Goal: Information Seeking & Learning: Learn about a topic

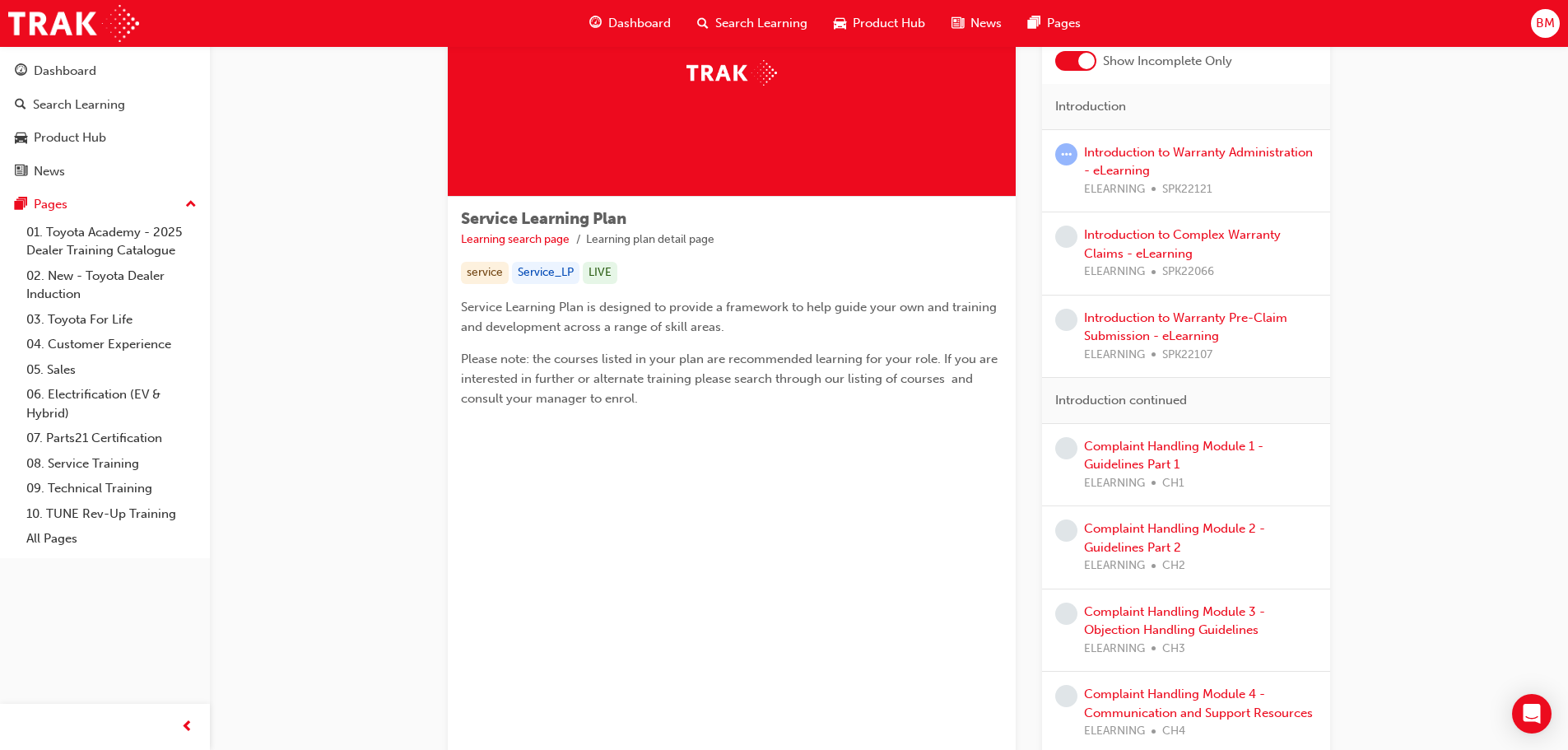
scroll to position [165, 0]
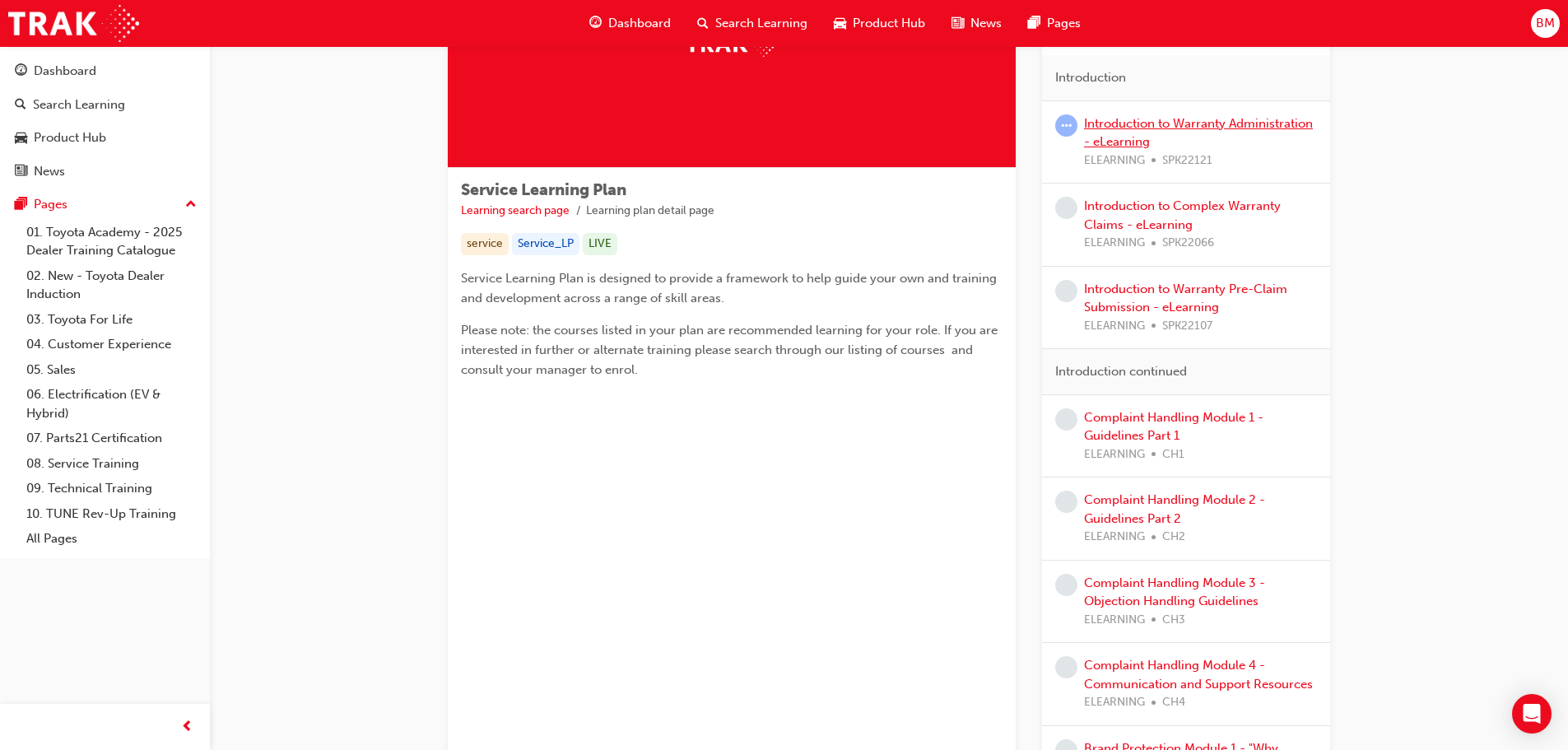
click at [1145, 135] on link "Introduction to Warranty Administration - eLearning" at bounding box center [1199, 133] width 229 height 34
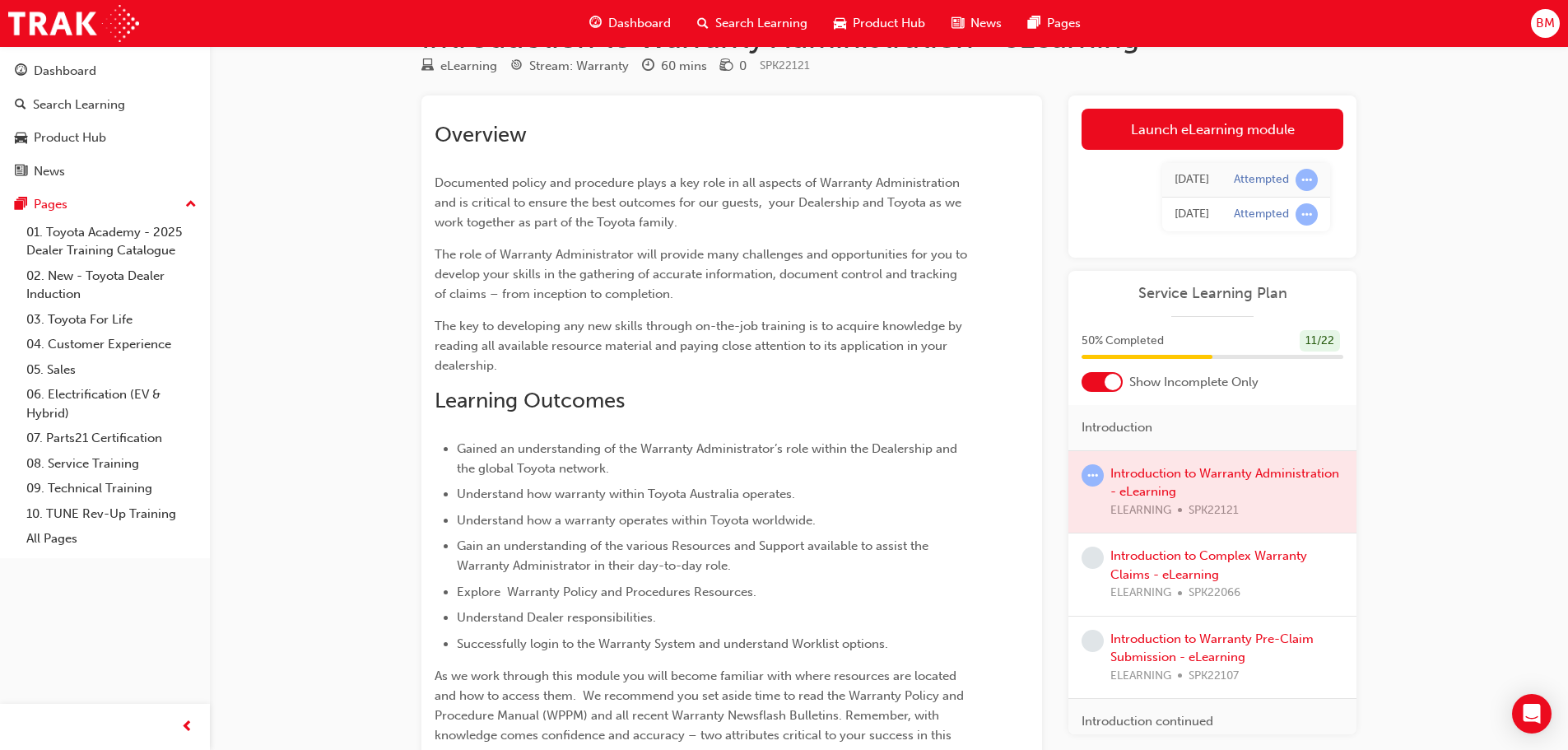
scroll to position [82, 0]
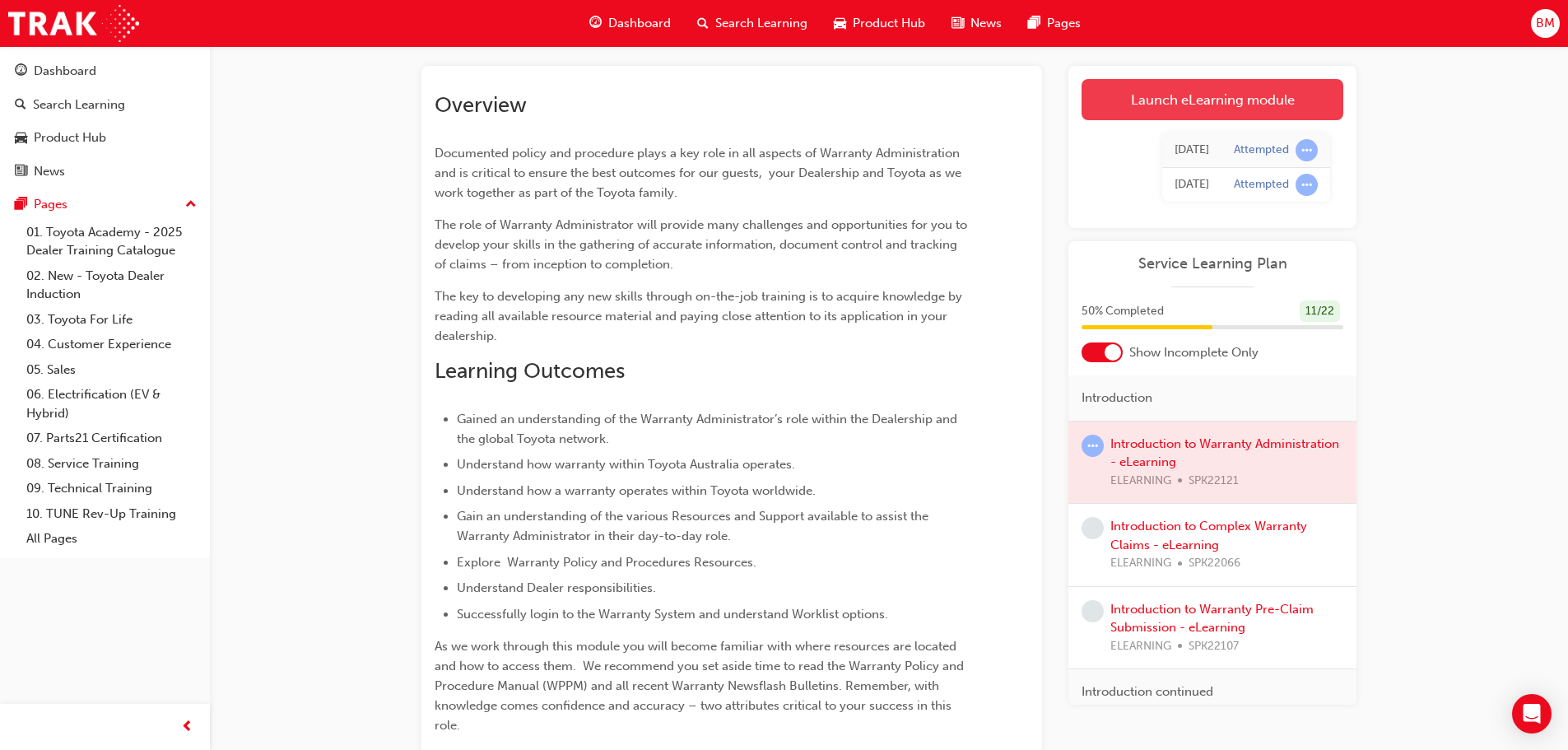
click at [1152, 93] on link "Launch eLearning module" at bounding box center [1213, 100] width 262 height 41
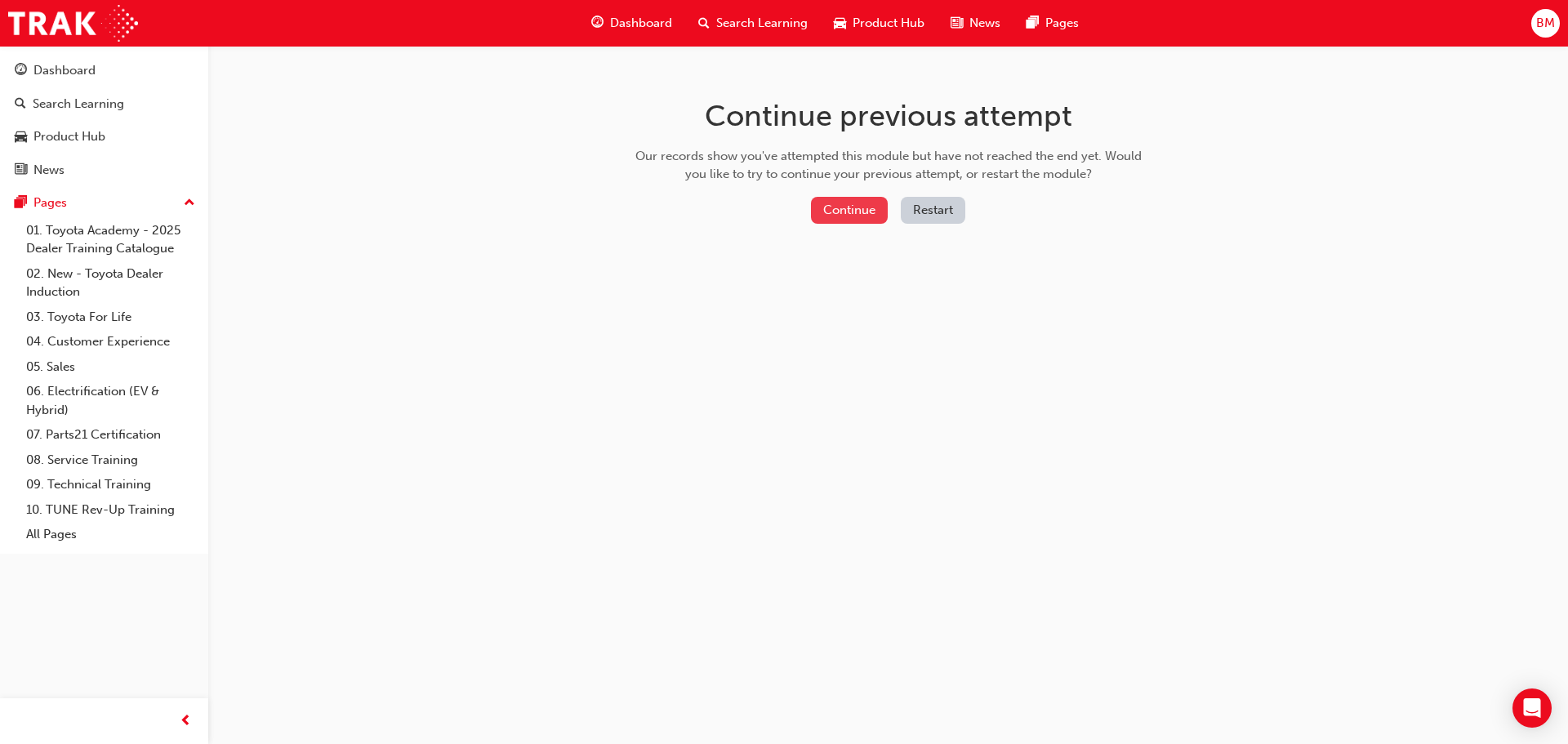
click at [836, 207] on button "Continue" at bounding box center [849, 210] width 77 height 27
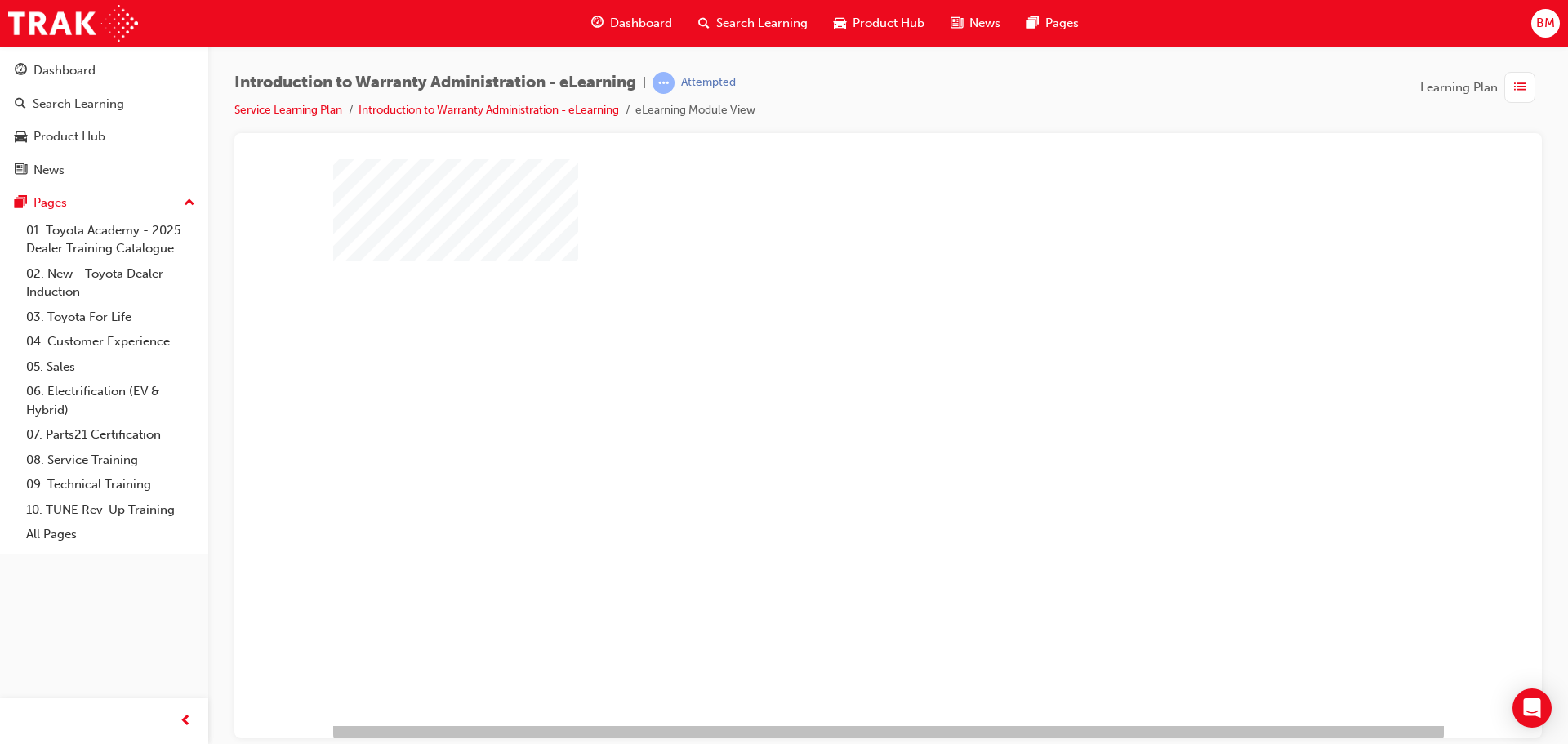
scroll to position [34, 0]
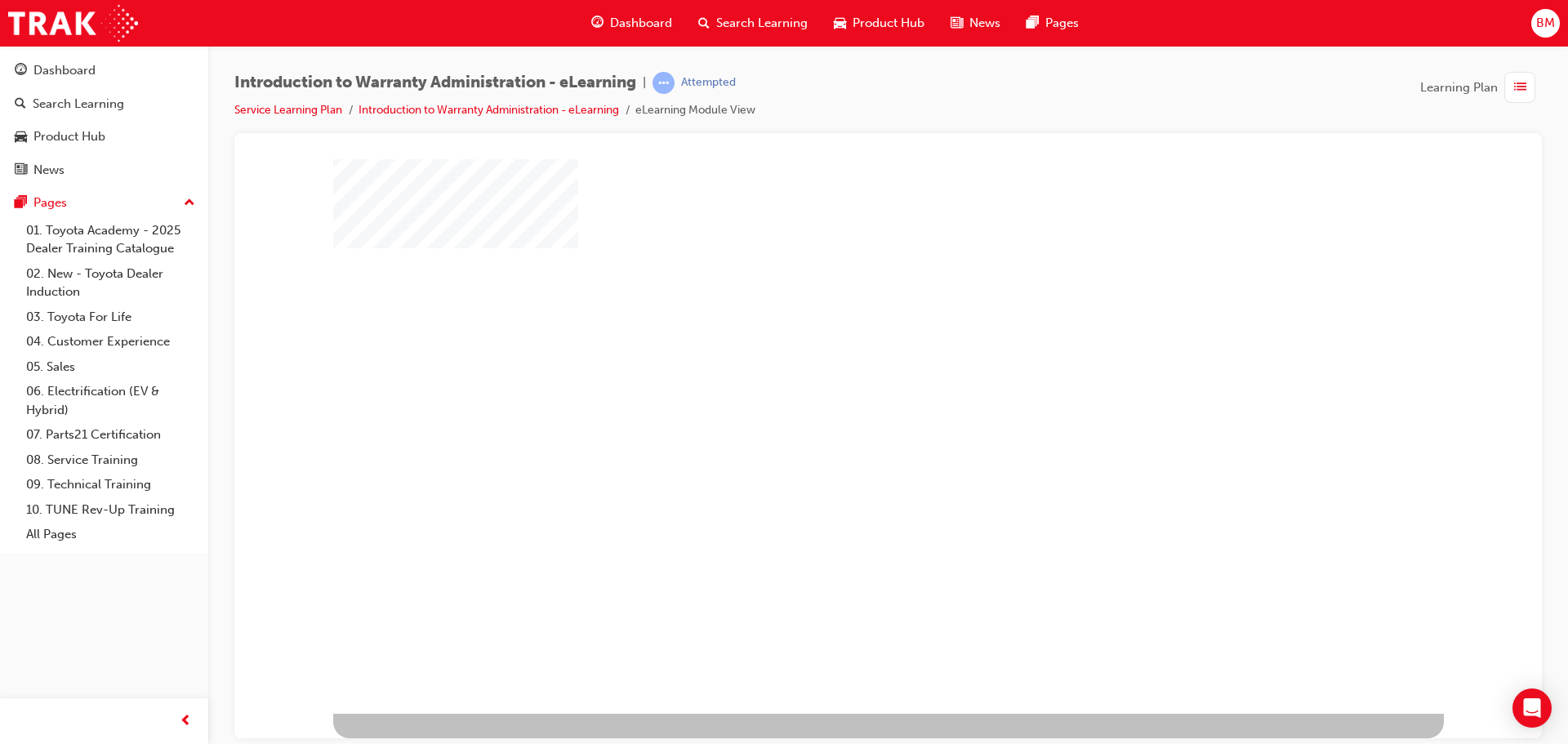
click at [942, 396] on div at bounding box center [889, 418] width 1111 height 588
click at [841, 367] on div "play" at bounding box center [841, 367] width 0 height 0
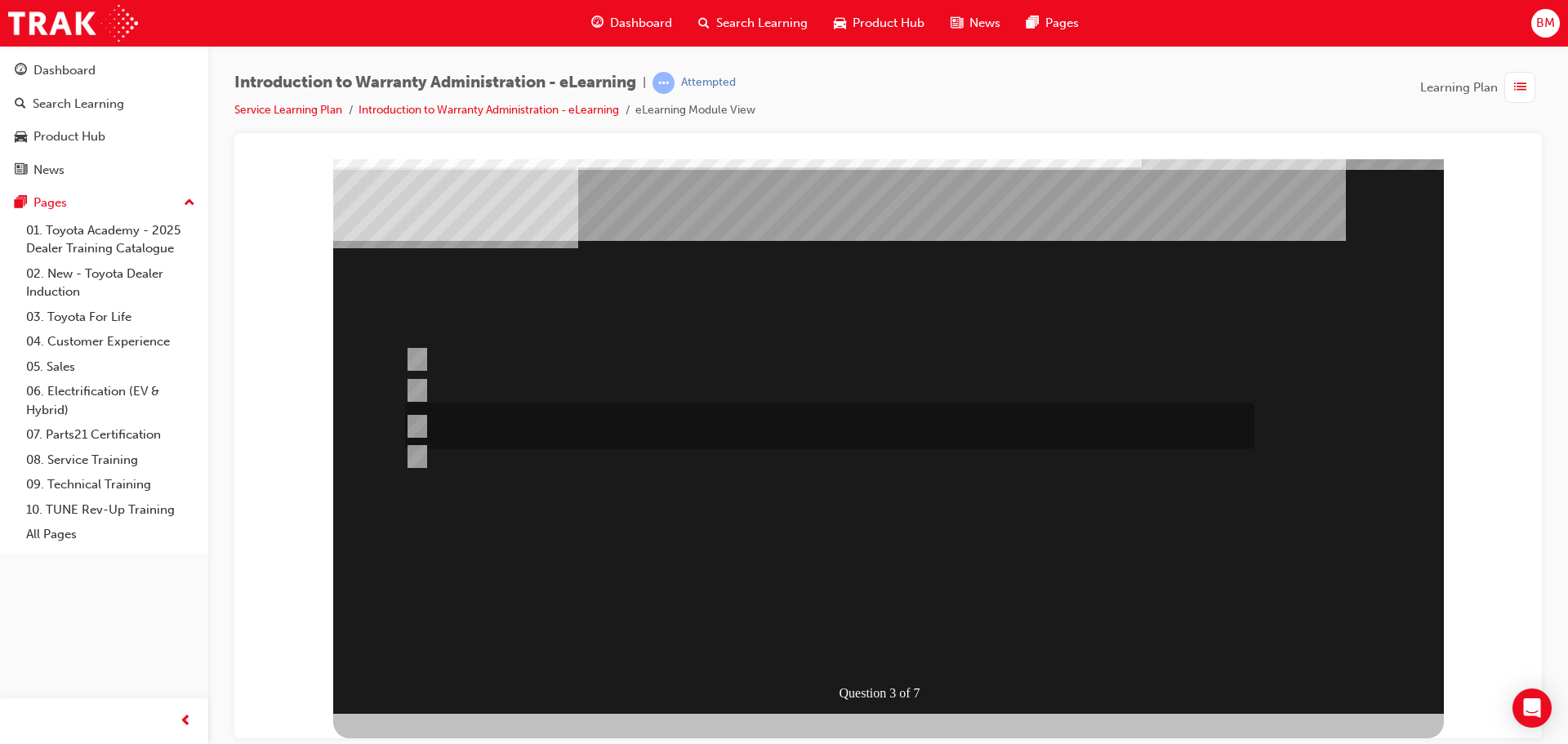
click at [654, 415] on div at bounding box center [826, 426] width 850 height 47
radio input "true"
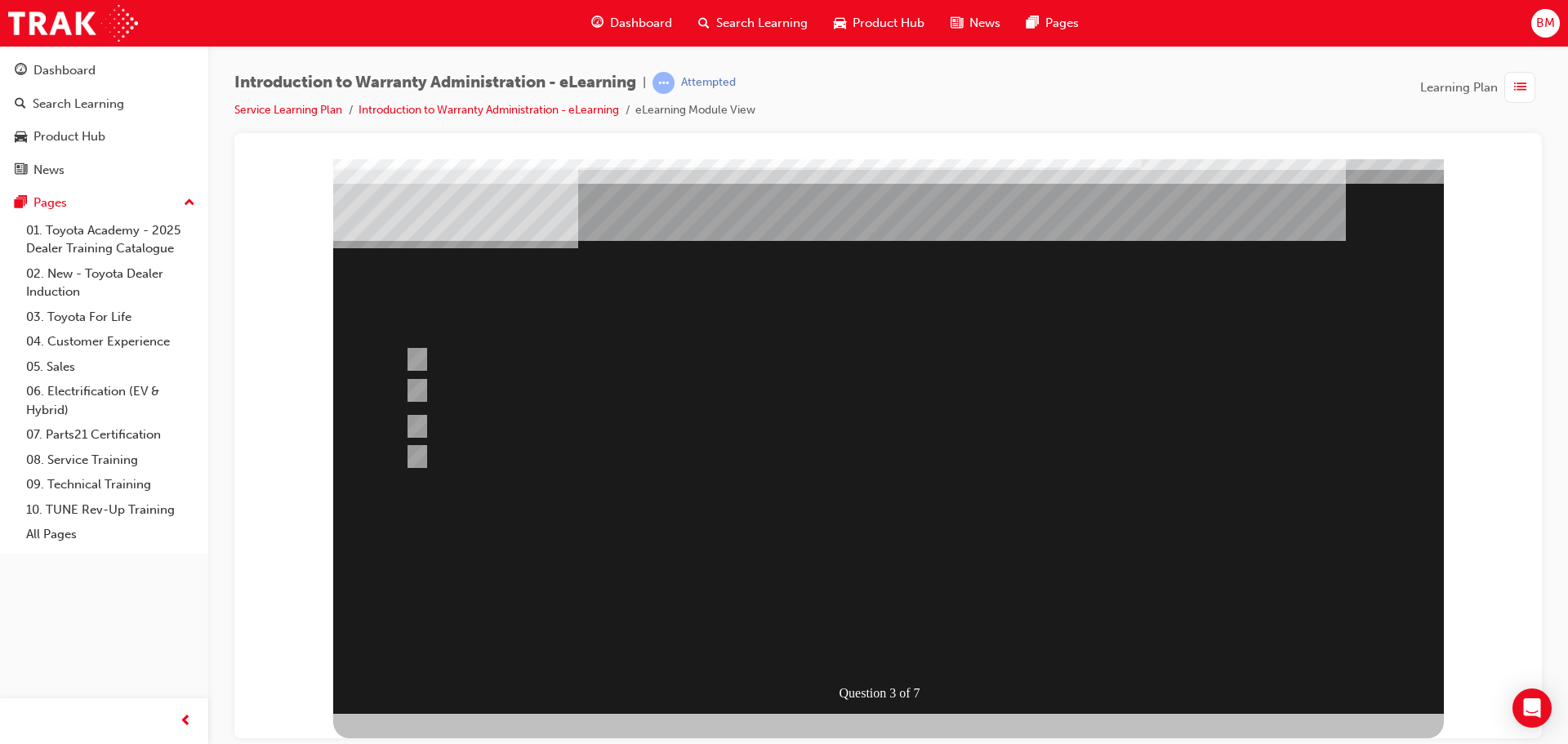
click at [863, 647] on div at bounding box center [889, 418] width 1111 height 588
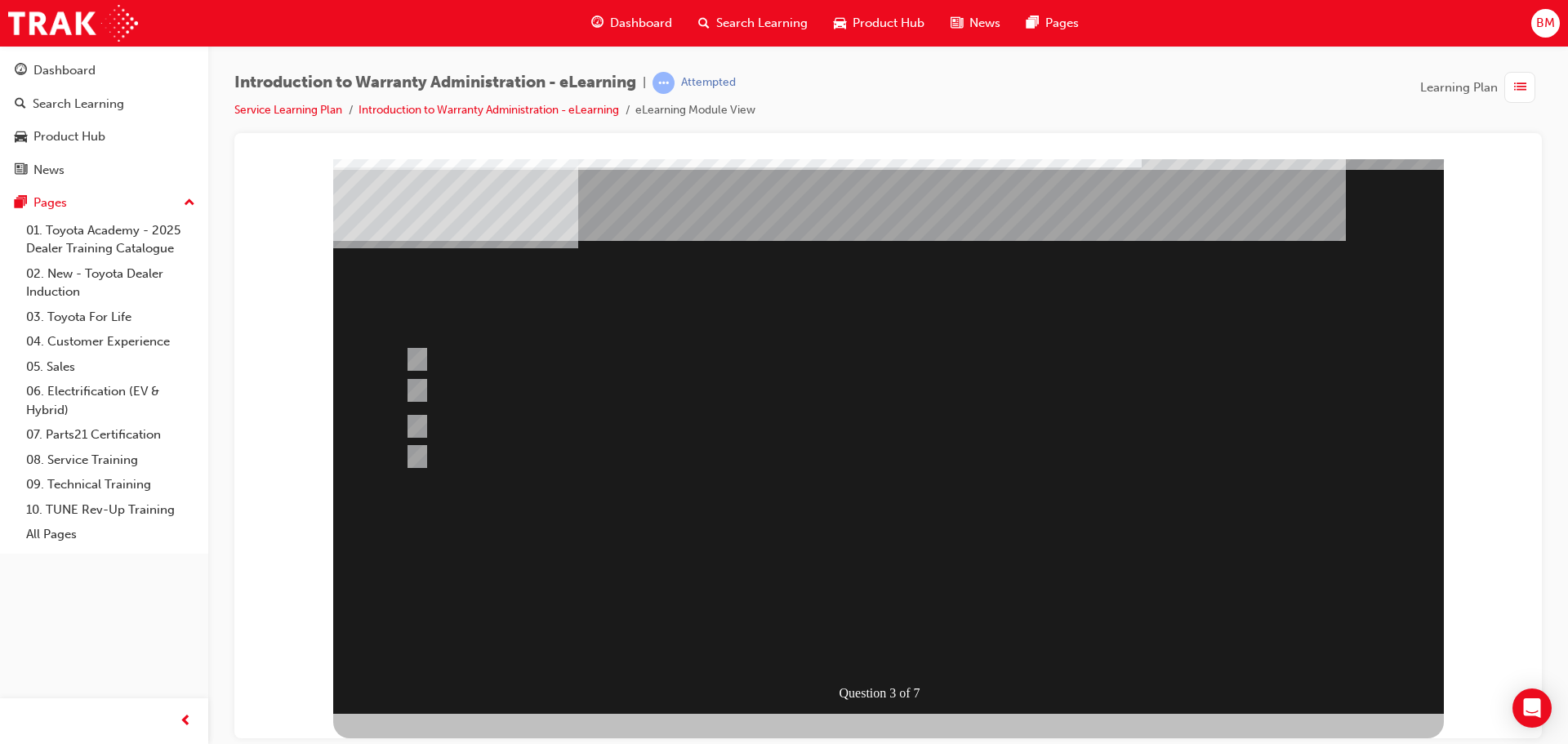
click at [828, 509] on div "Question 3 of 7" at bounding box center [889, 418] width 1111 height 588
click at [811, 405] on div "Question 3 of 7" at bounding box center [889, 418] width 1111 height 588
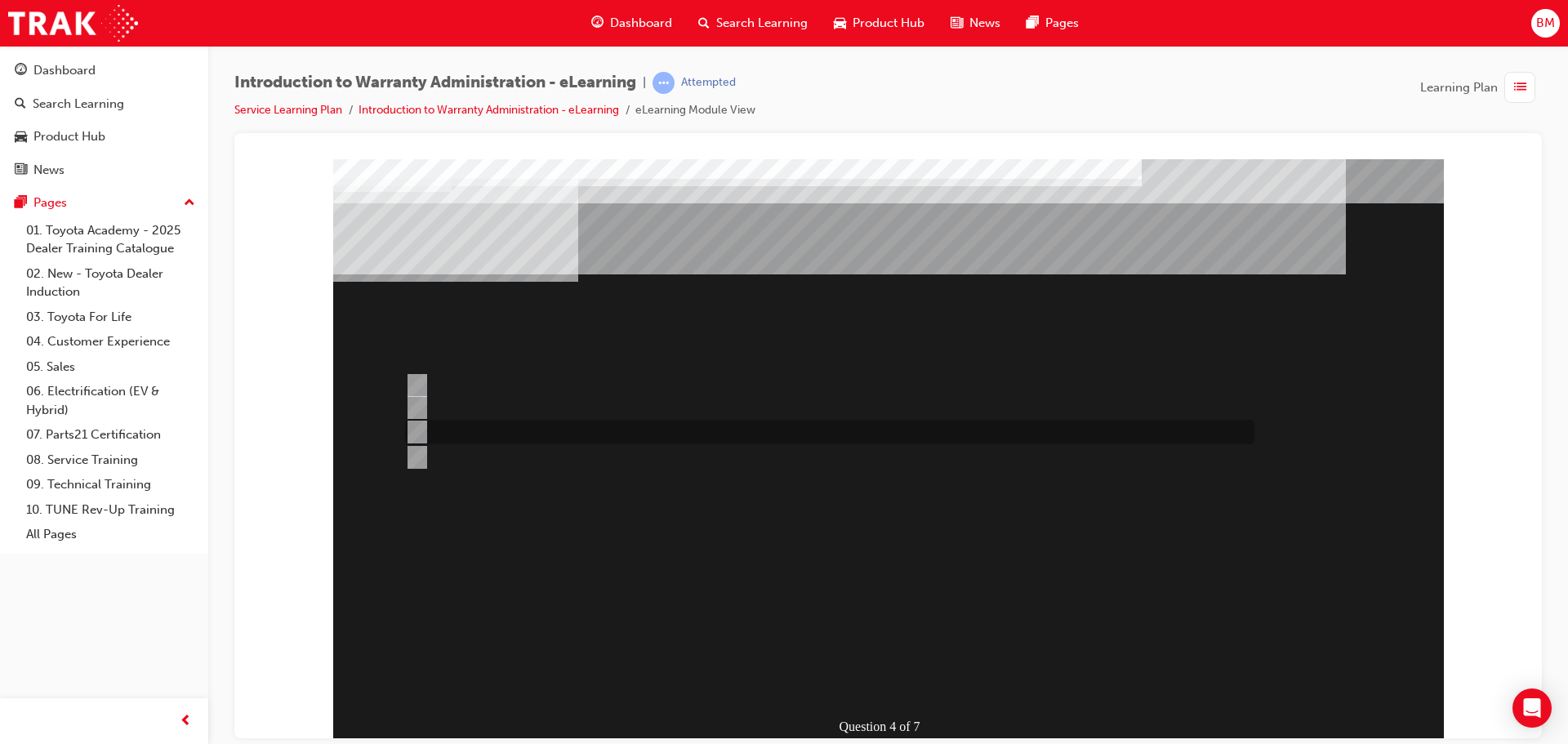
click at [733, 432] on div at bounding box center [826, 432] width 850 height 24
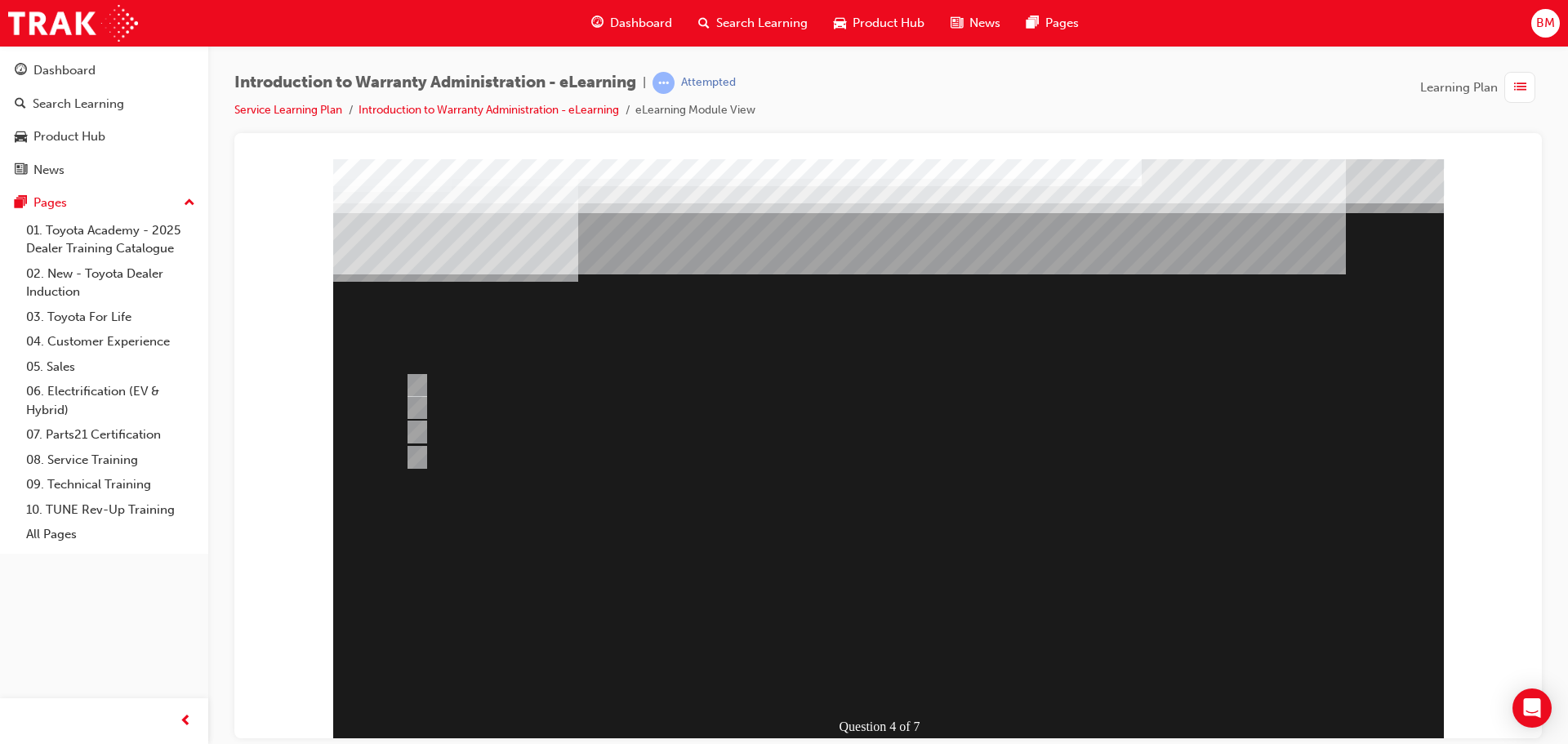
click at [897, 679] on div at bounding box center [889, 452] width 1111 height 588
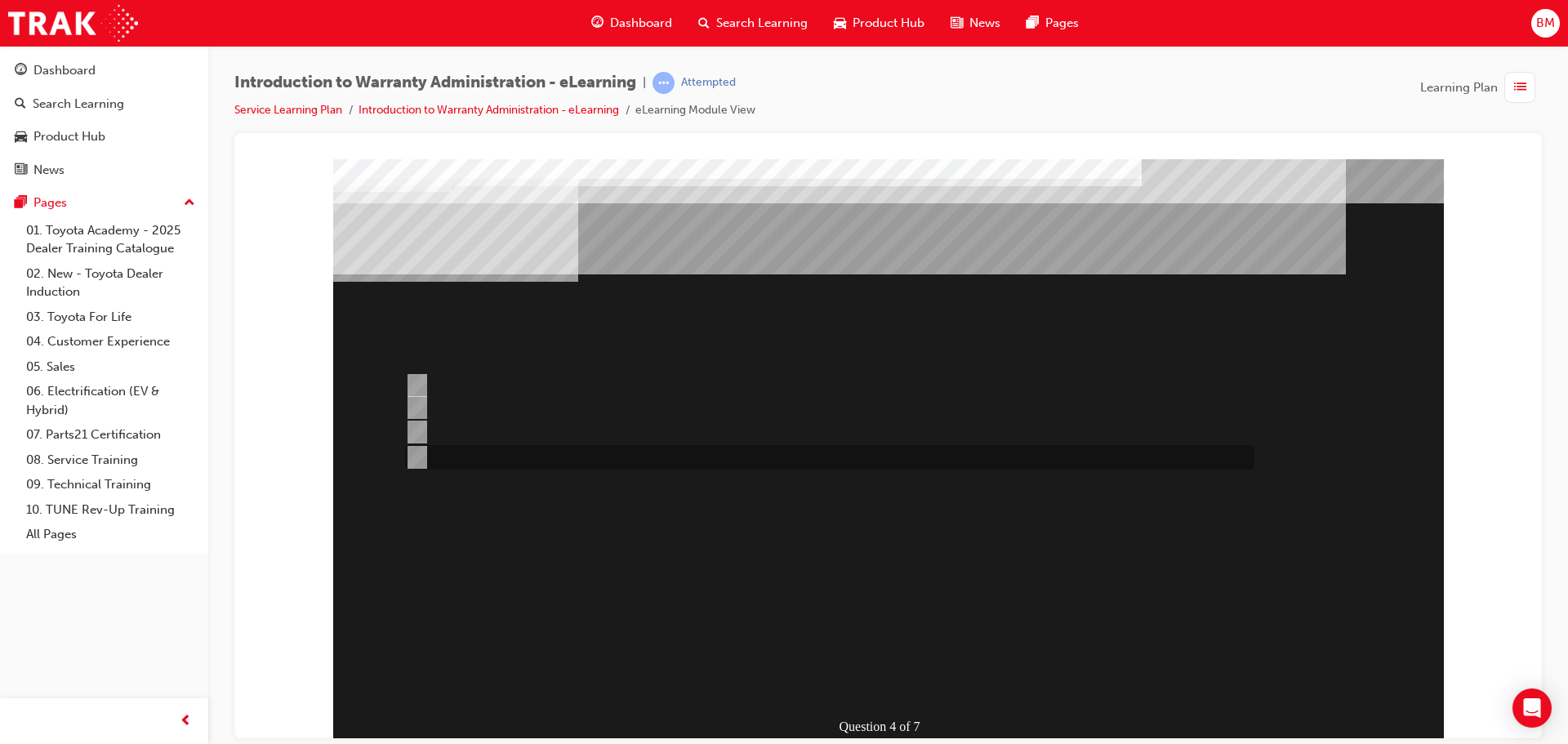
drag, startPoint x: 604, startPoint y: 444, endPoint x: 611, endPoint y: 450, distance: 9.2
click at [609, 449] on div at bounding box center [826, 457] width 850 height 24
radio input "false"
radio input "true"
click at [613, 463] on div at bounding box center [826, 457] width 850 height 24
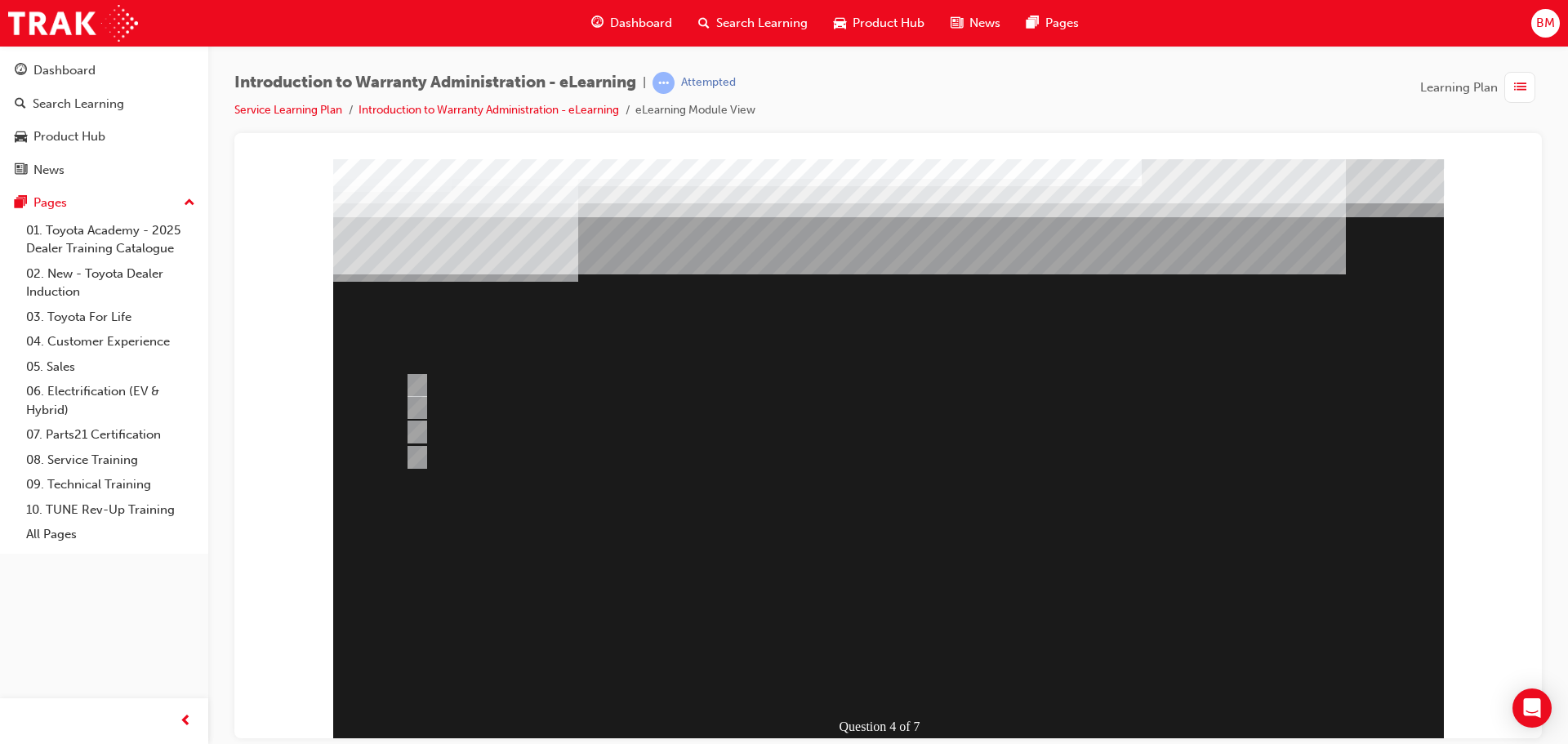
click at [872, 670] on div at bounding box center [889, 452] width 1111 height 588
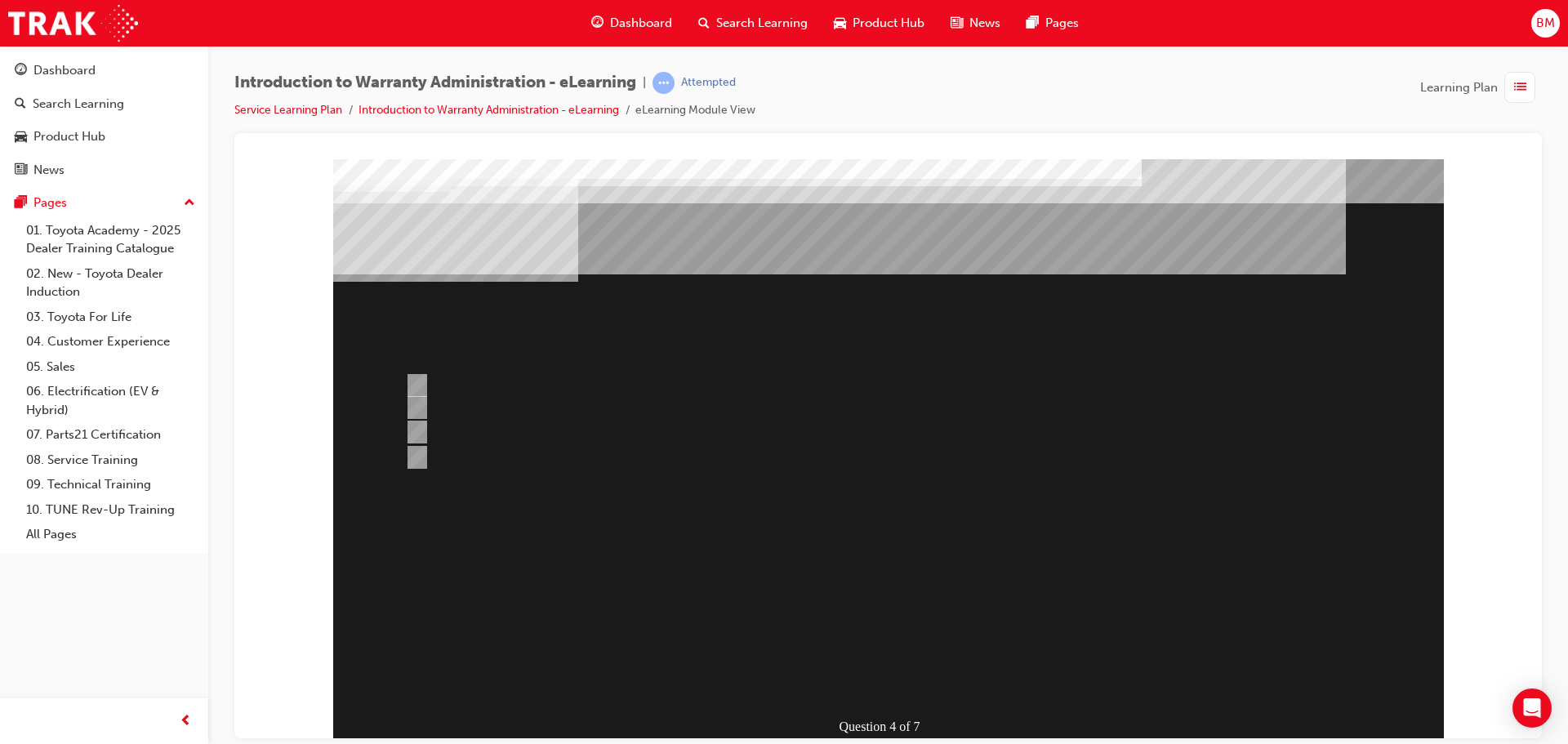
click at [770, 390] on div at bounding box center [826, 385] width 850 height 32
radio input "true"
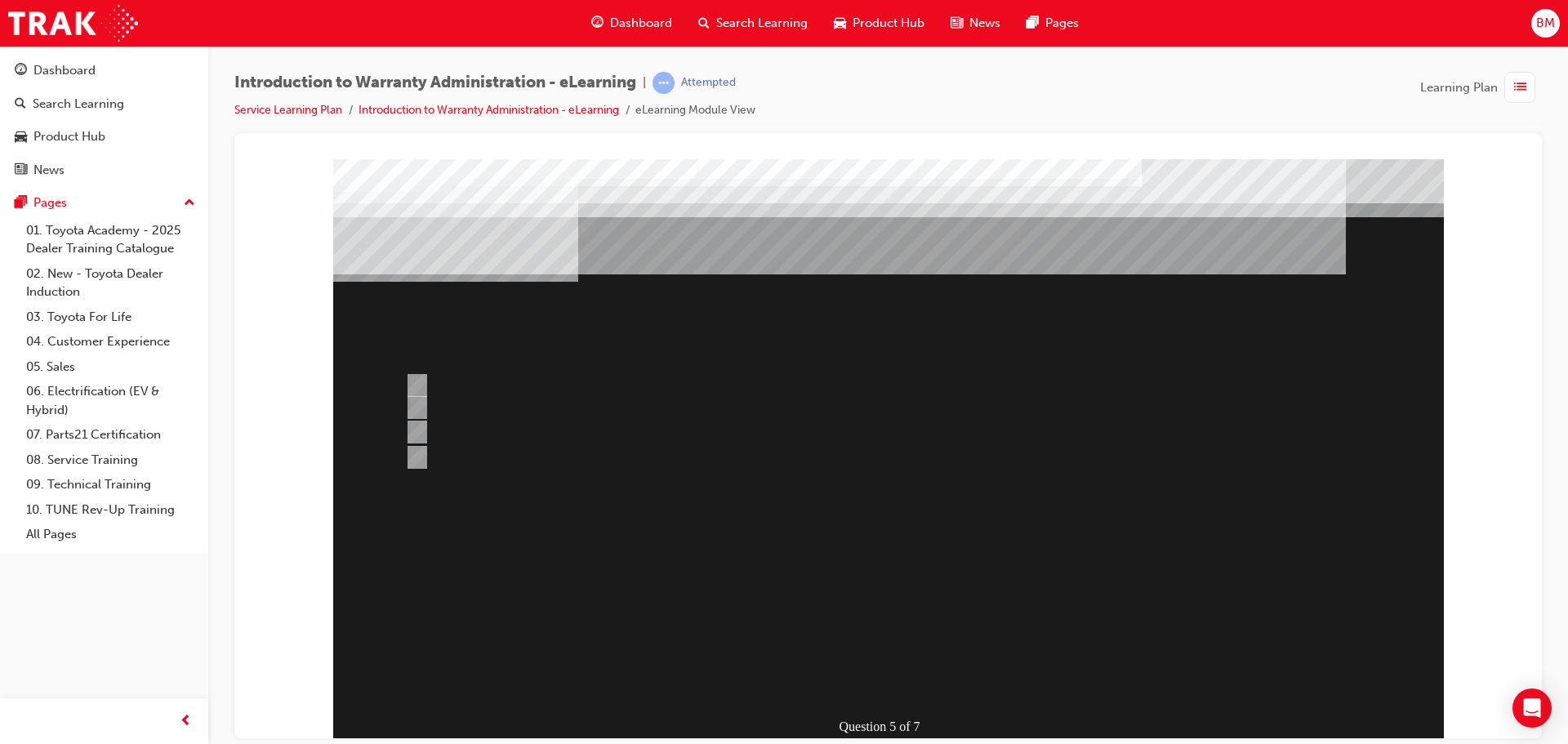
click at [891, 677] on div at bounding box center [889, 452] width 1111 height 588
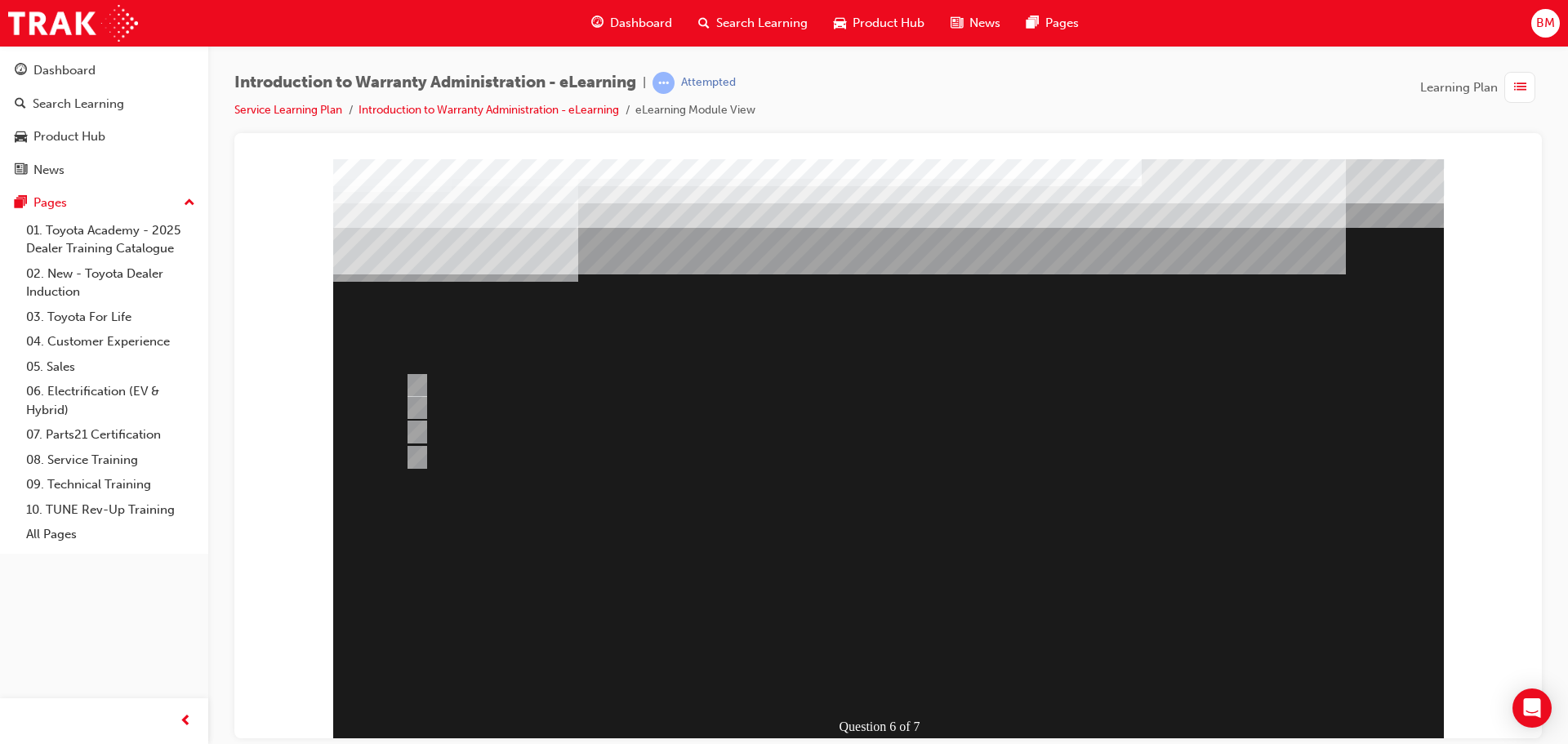
click at [752, 408] on div at bounding box center [889, 452] width 1111 height 588
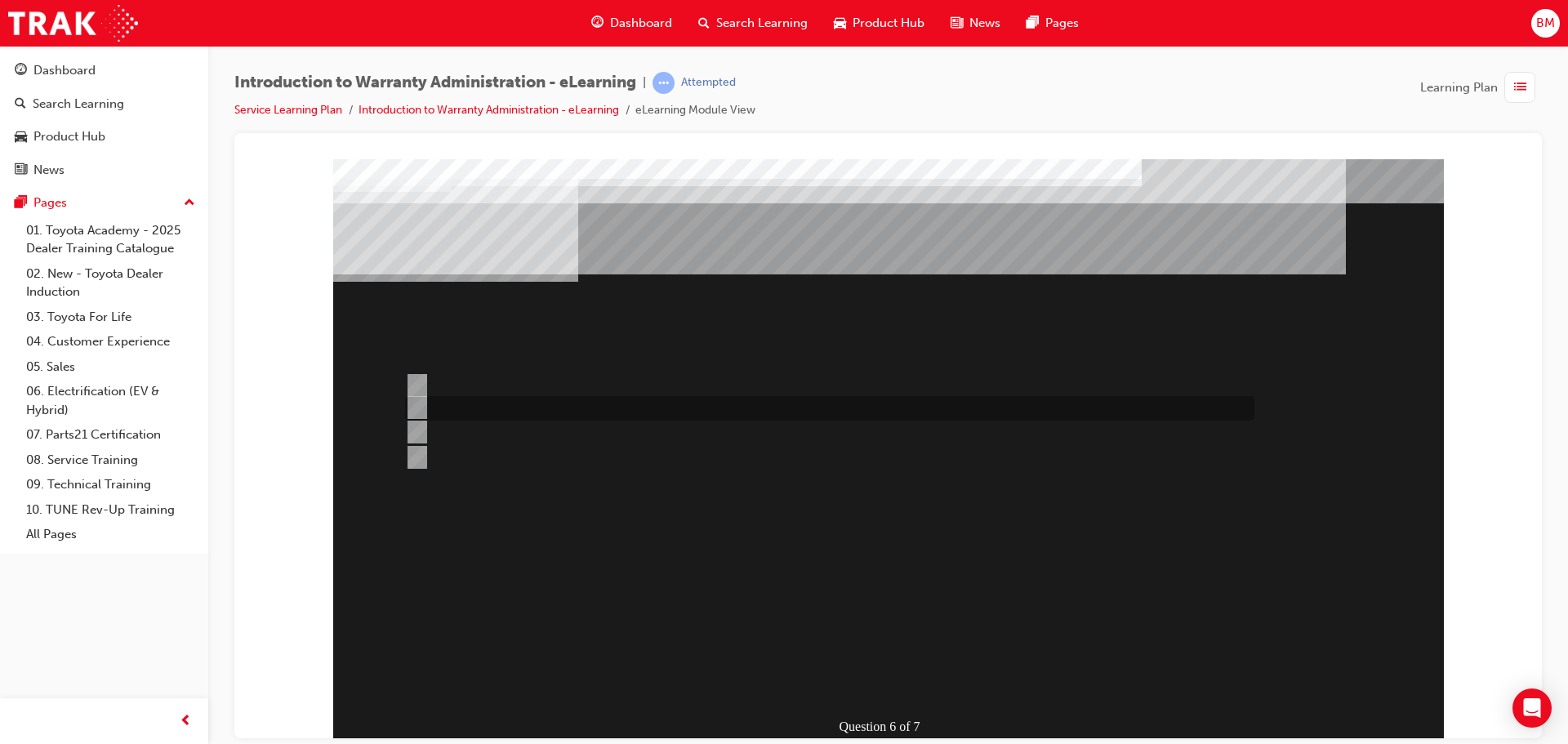
click at [419, 401] on input "The Warranty Policy & Procedures Manual." at bounding box center [414, 407] width 18 height 18
radio input "true"
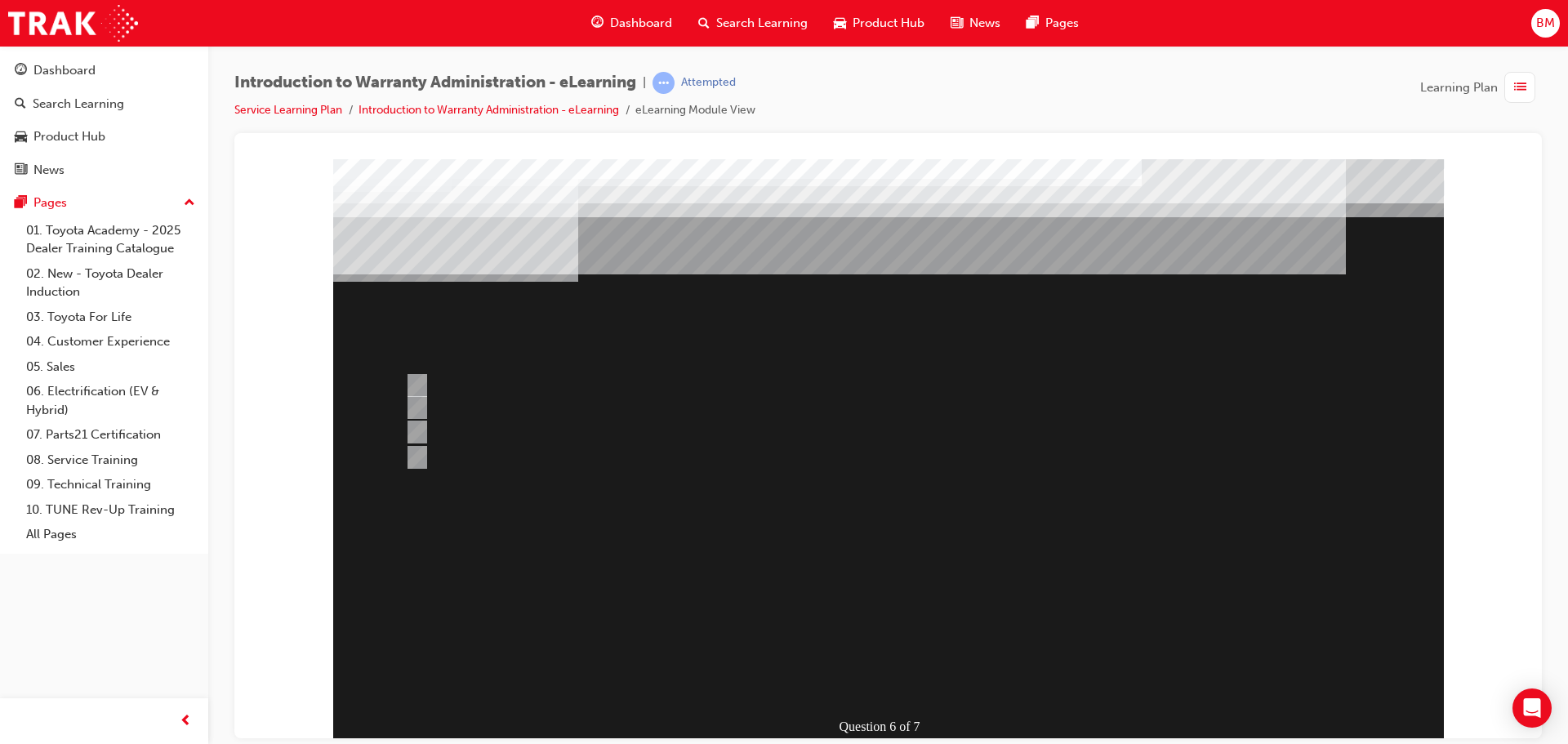
click at [874, 679] on div at bounding box center [889, 452] width 1111 height 588
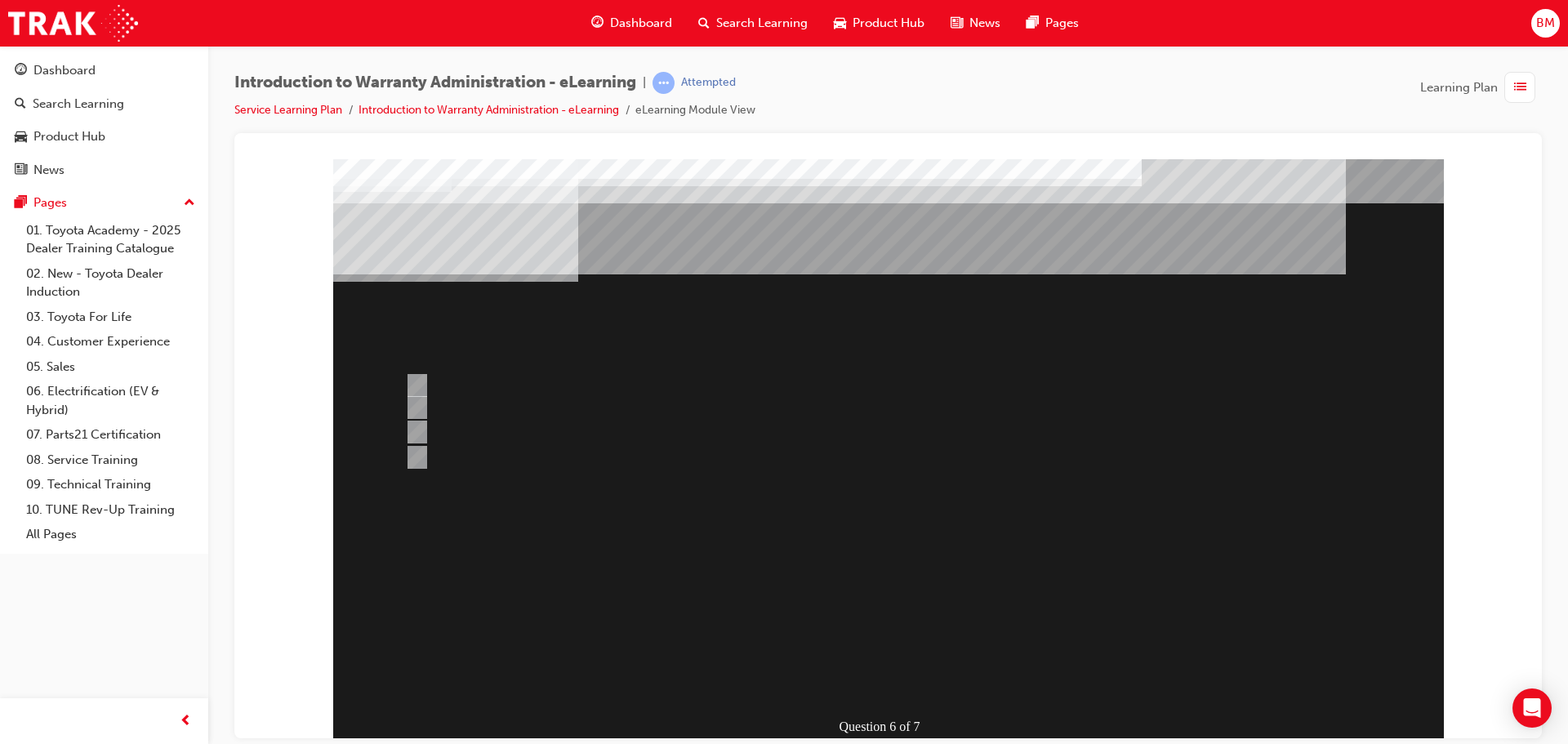
click at [769, 412] on div at bounding box center [826, 418] width 850 height 46
radio input "true"
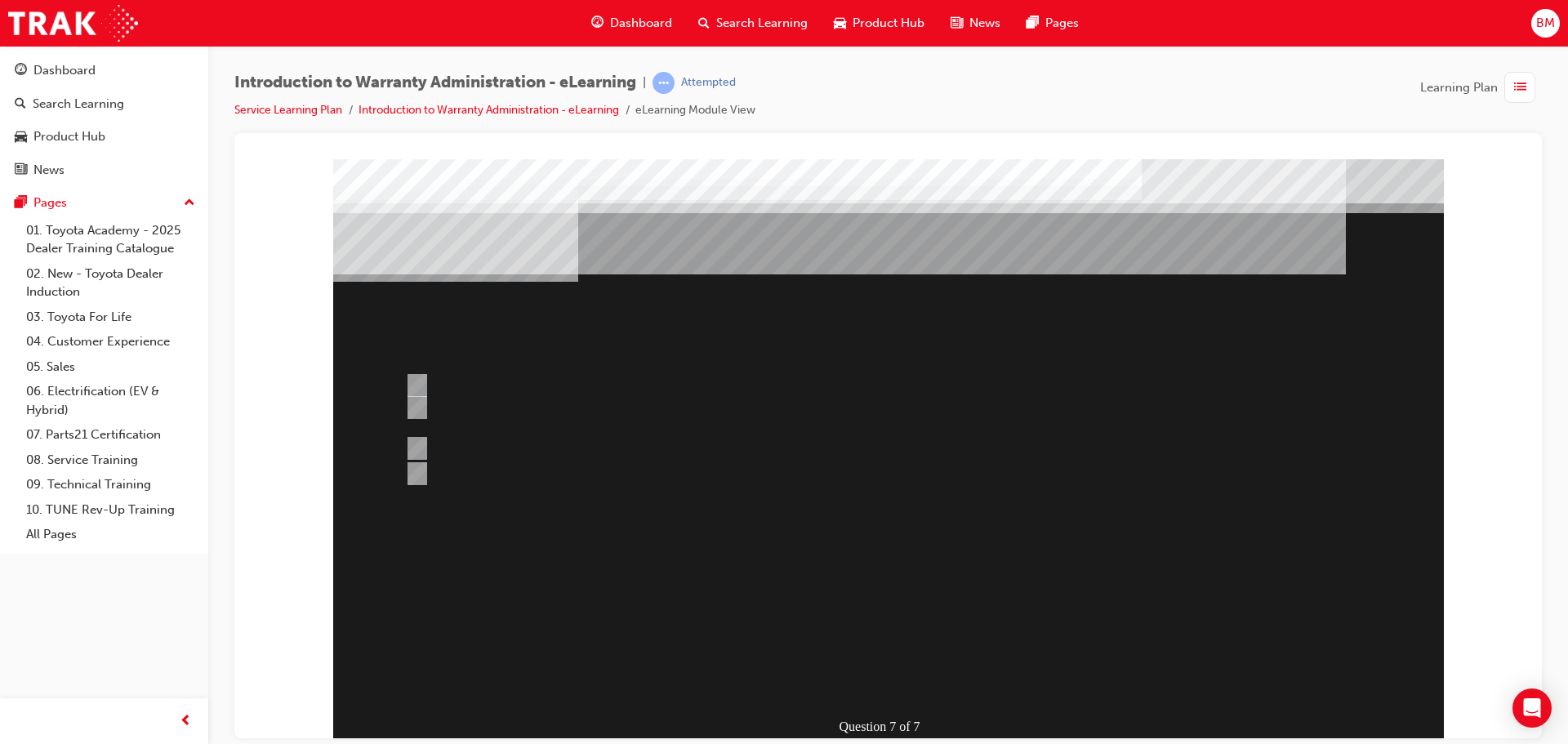
click at [600, 388] on div at bounding box center [889, 452] width 1111 height 588
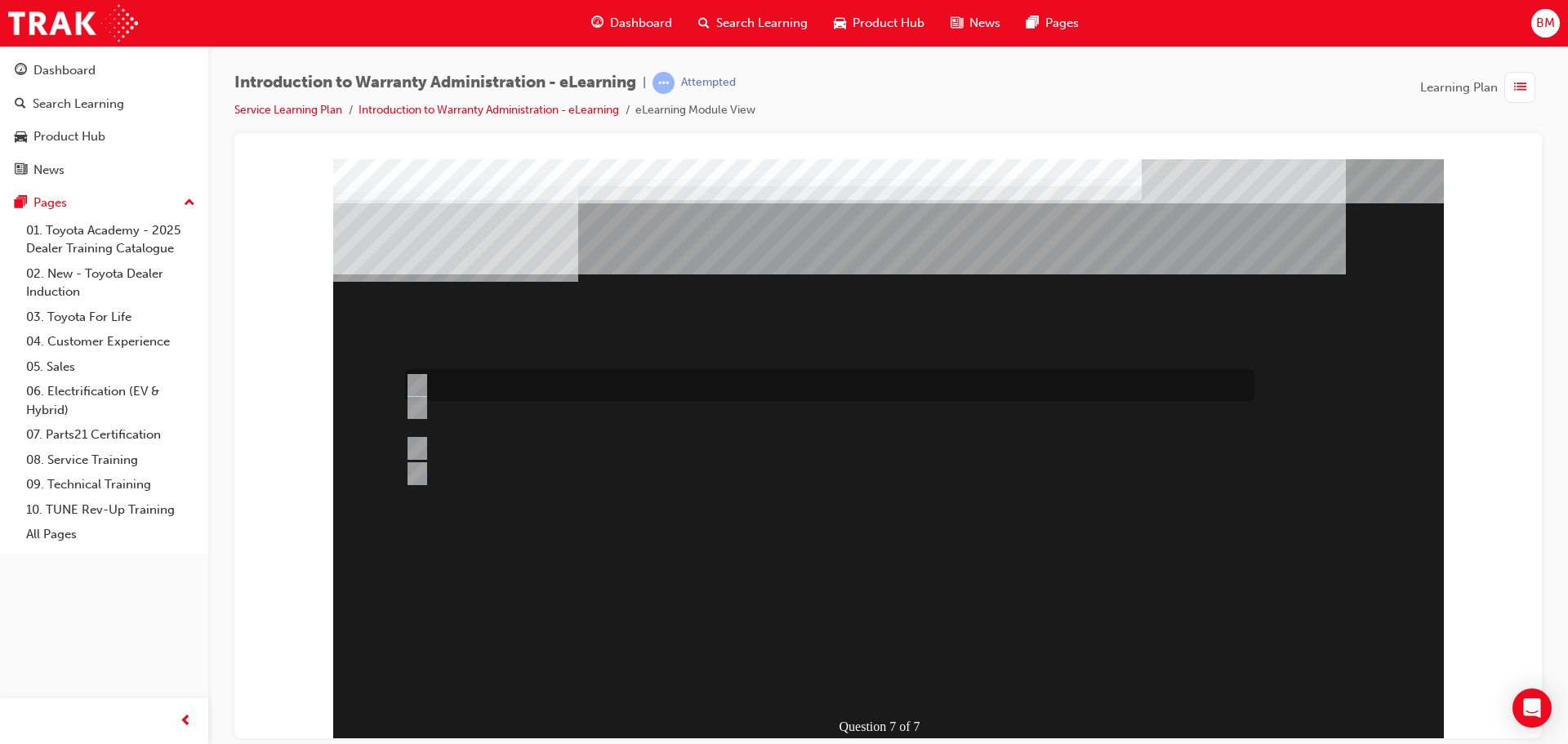
click at [656, 391] on div at bounding box center [826, 385] width 850 height 32
radio input "true"
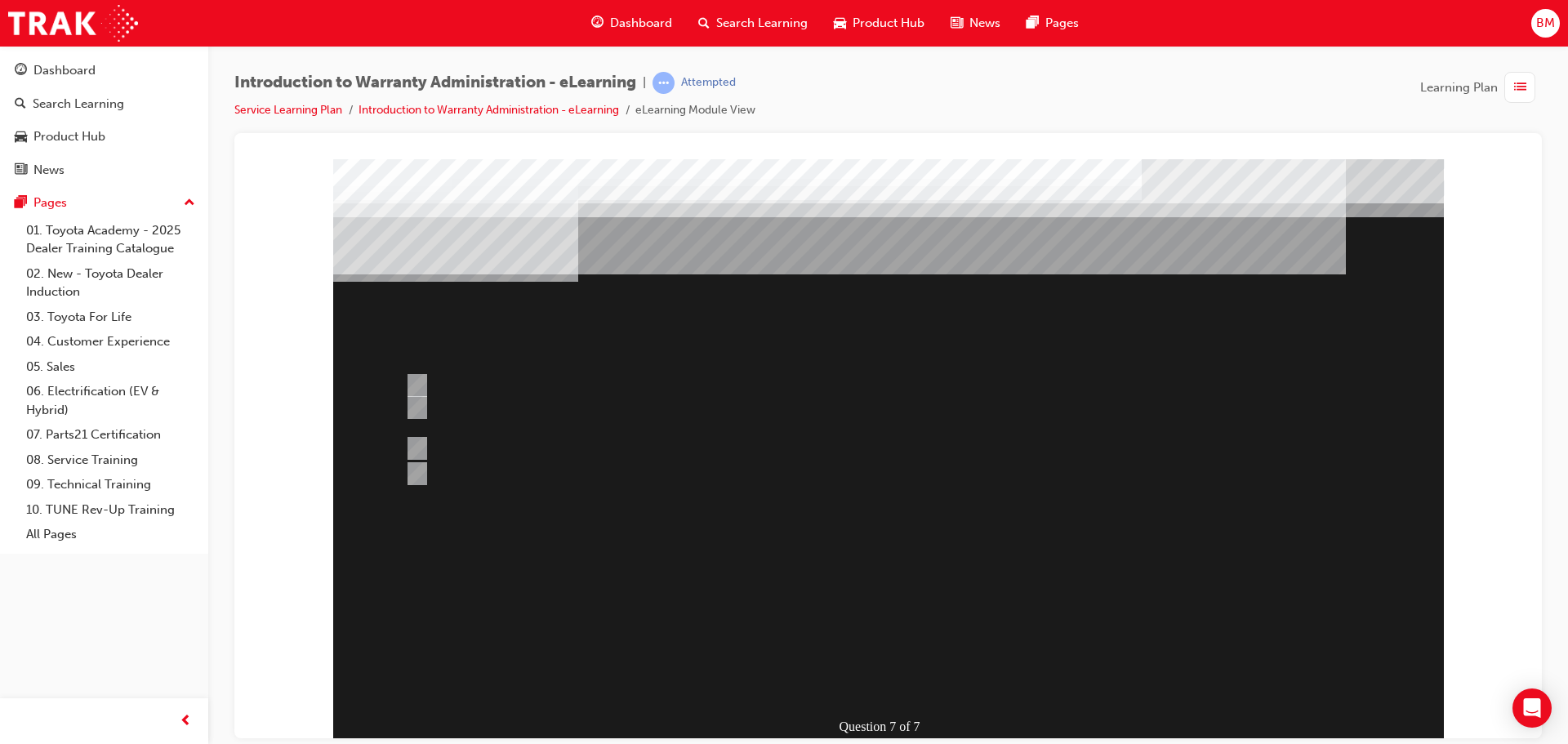
click at [894, 679] on div at bounding box center [889, 452] width 1111 height 588
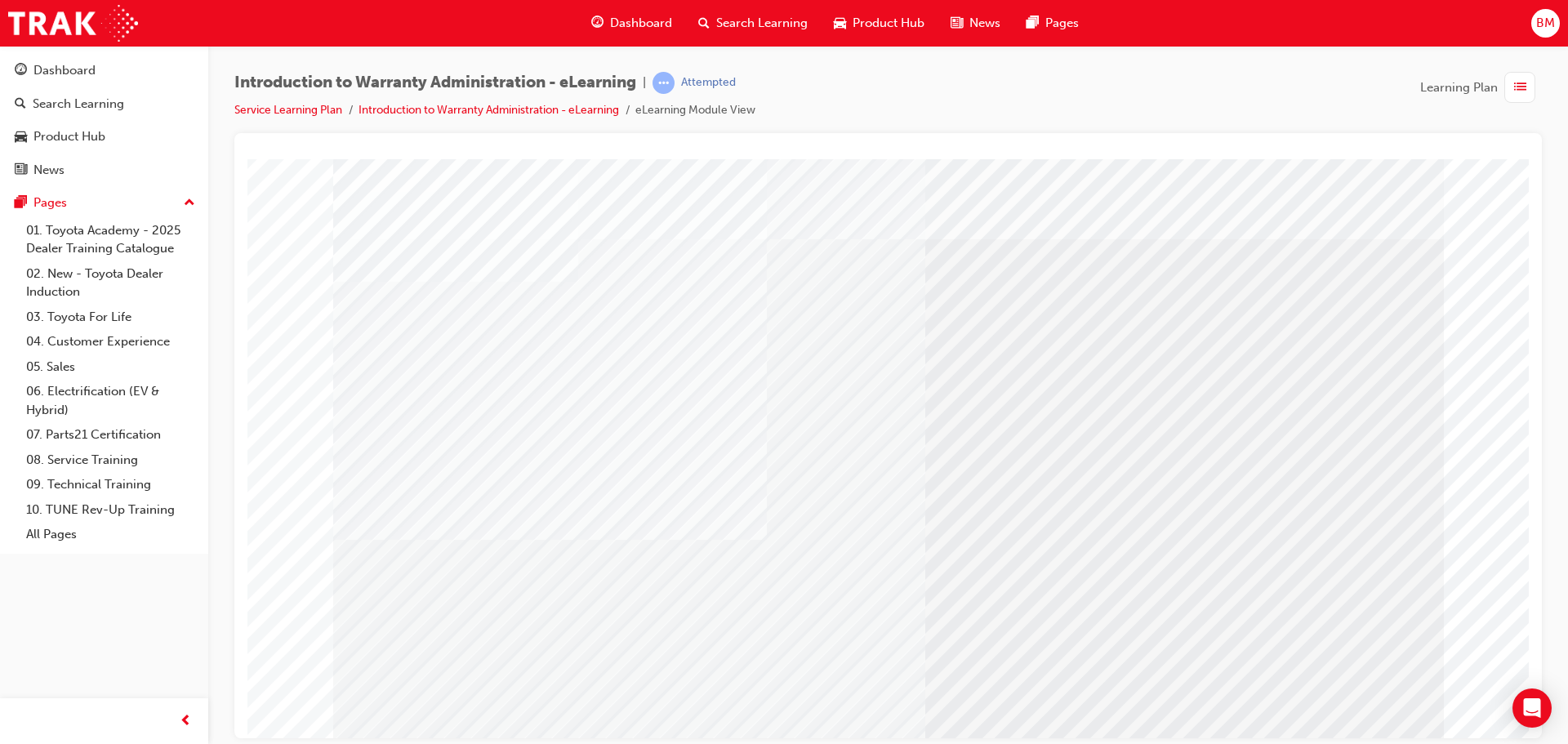
scroll to position [34, 0]
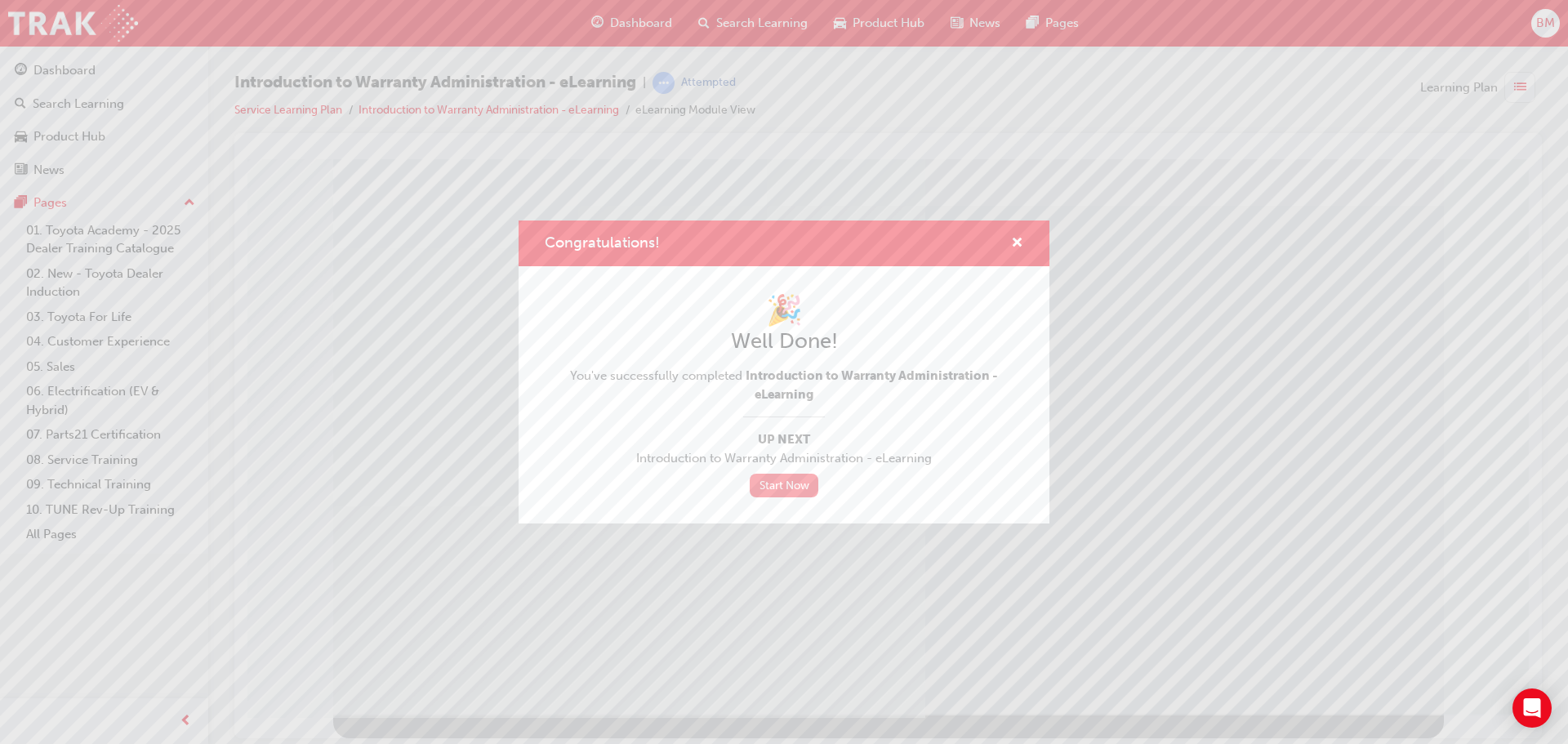
click at [807, 488] on link "Start Now" at bounding box center [784, 485] width 68 height 23
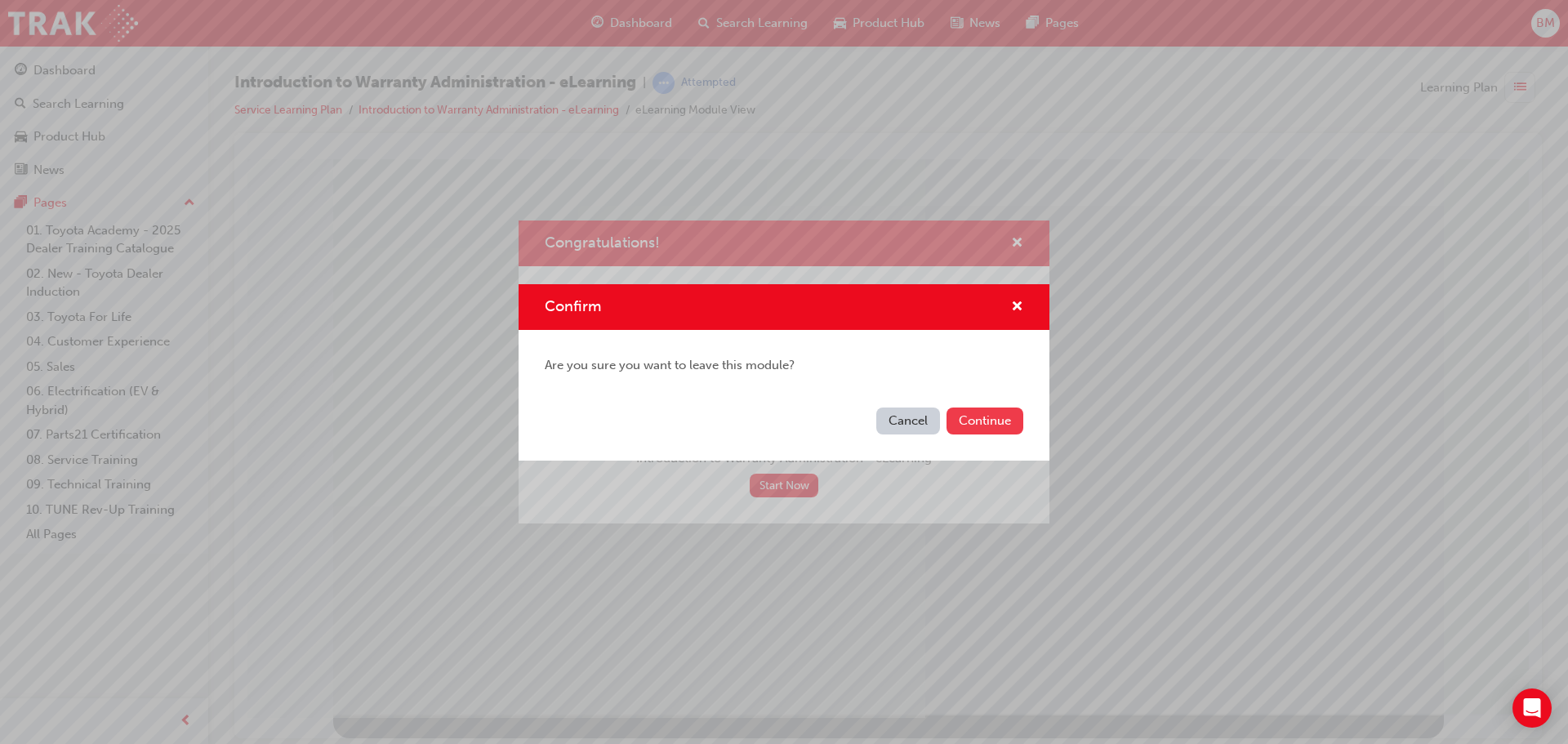
click at [982, 429] on button "Continue" at bounding box center [985, 420] width 77 height 27
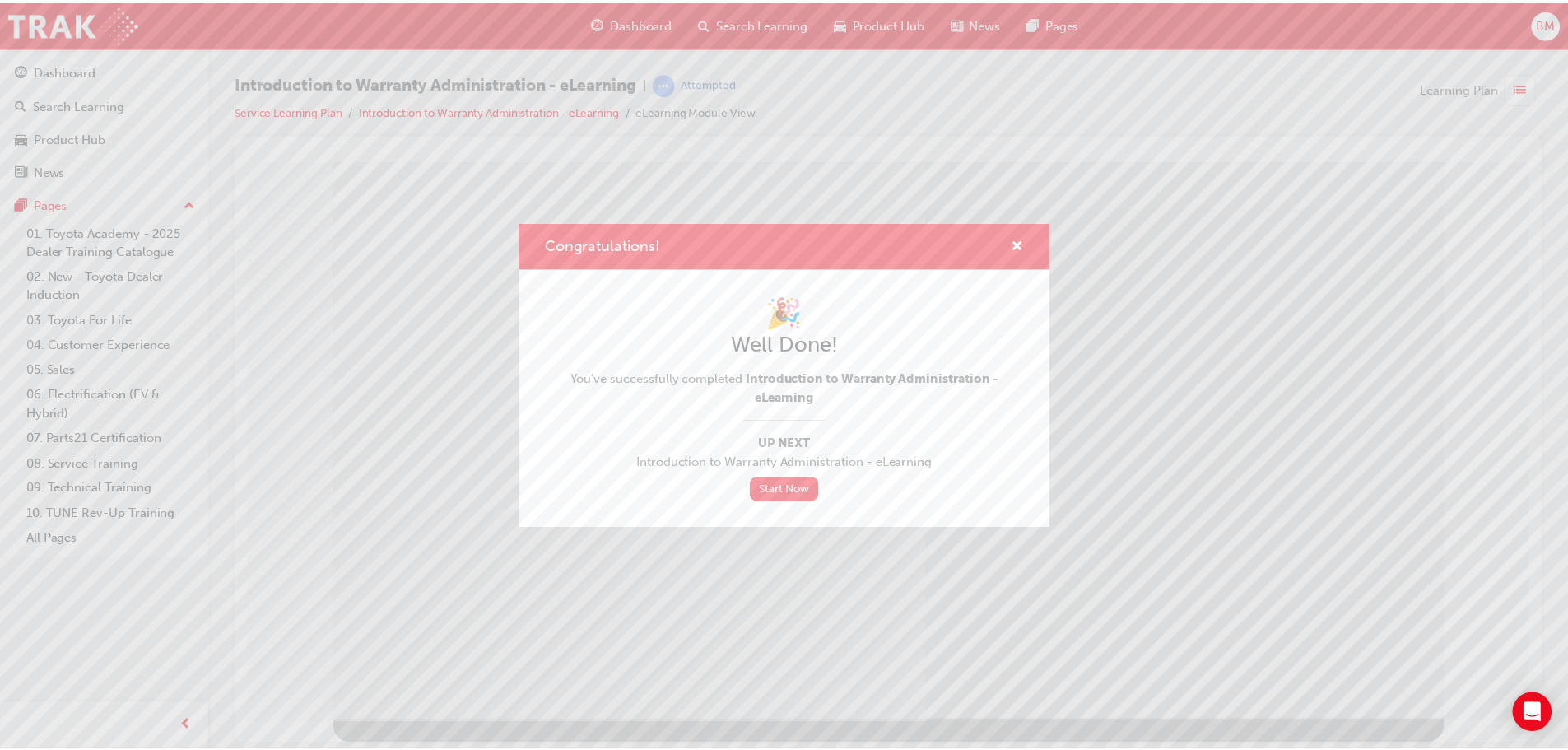
scroll to position [0, 0]
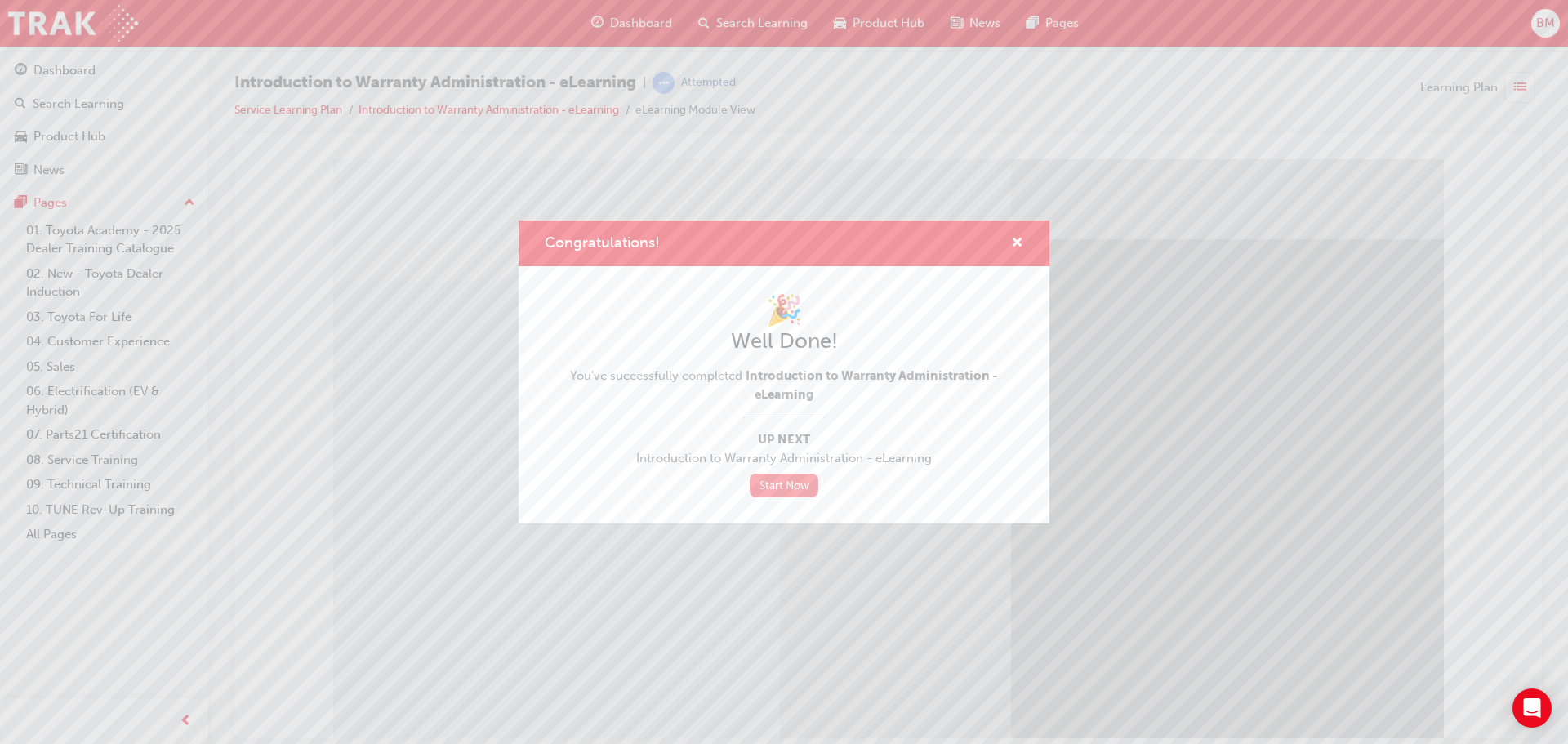
click at [807, 476] on link "Start Now" at bounding box center [784, 485] width 68 height 23
click at [811, 488] on link "Start Now" at bounding box center [784, 485] width 68 height 23
click at [1011, 247] on span "cross-icon" at bounding box center [1017, 243] width 12 height 15
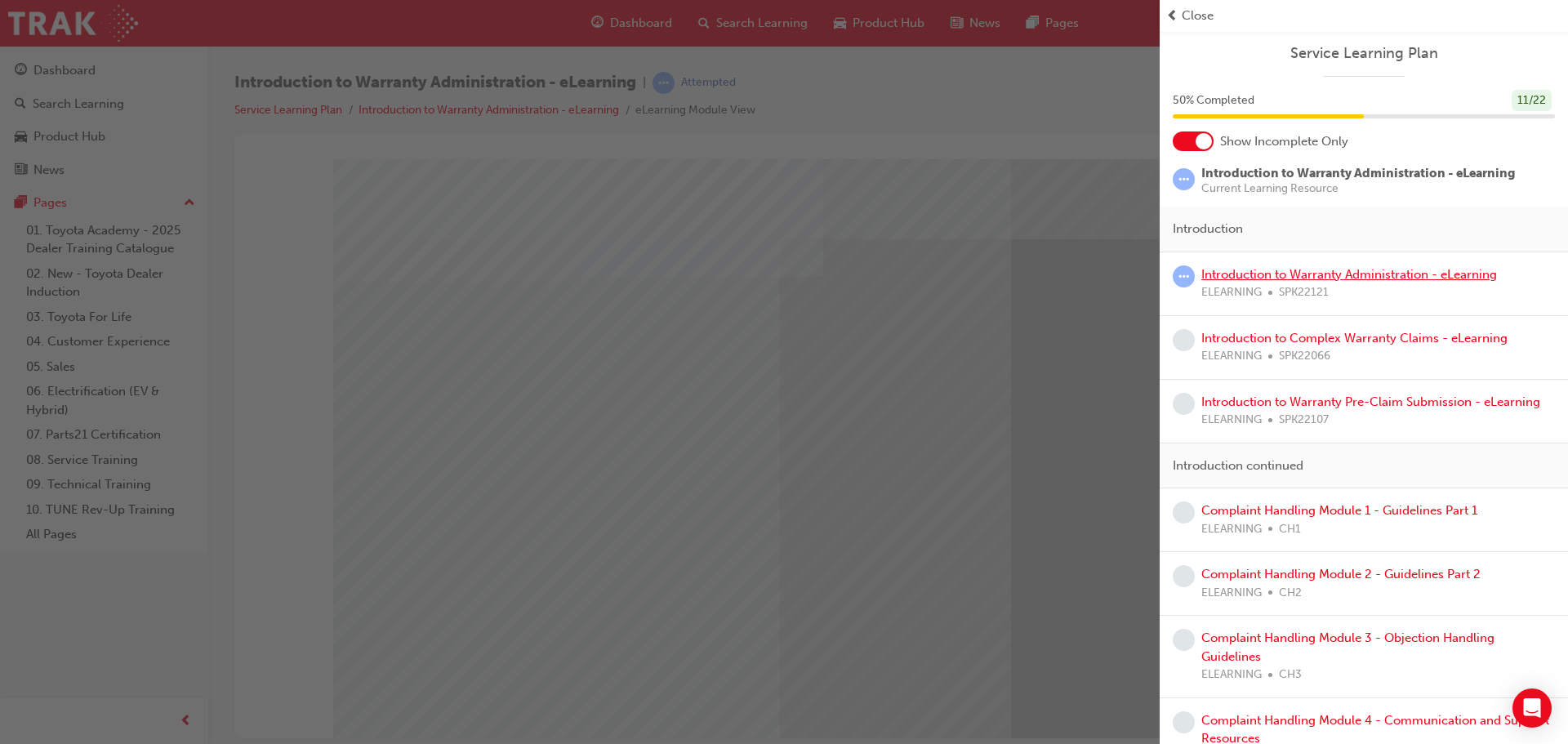
click at [1343, 272] on link "Introduction to Warranty Administration - eLearning" at bounding box center [1349, 274] width 295 height 15
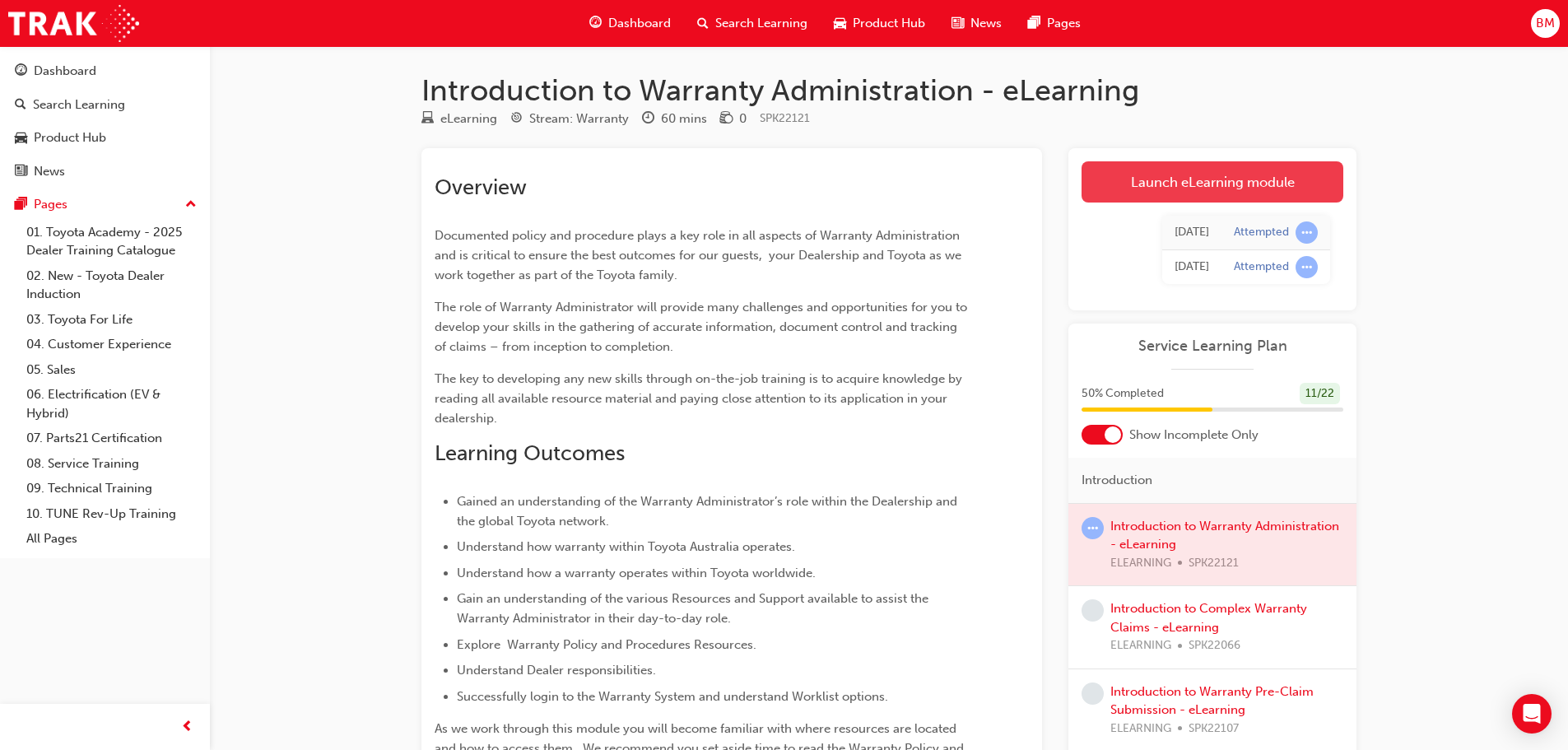
click at [1218, 163] on link "Launch eLearning module" at bounding box center [1213, 182] width 262 height 41
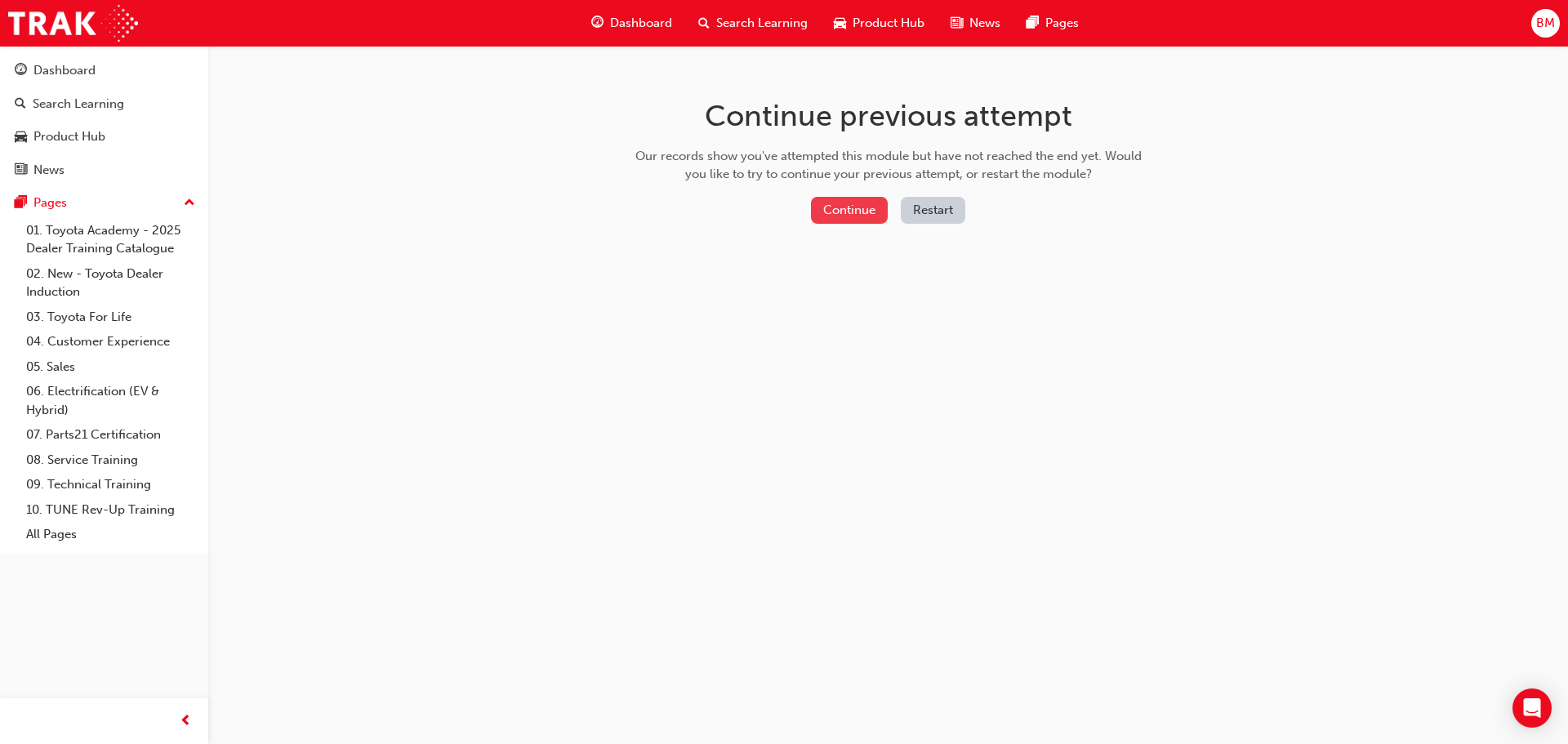
click at [856, 205] on button "Continue" at bounding box center [849, 210] width 77 height 27
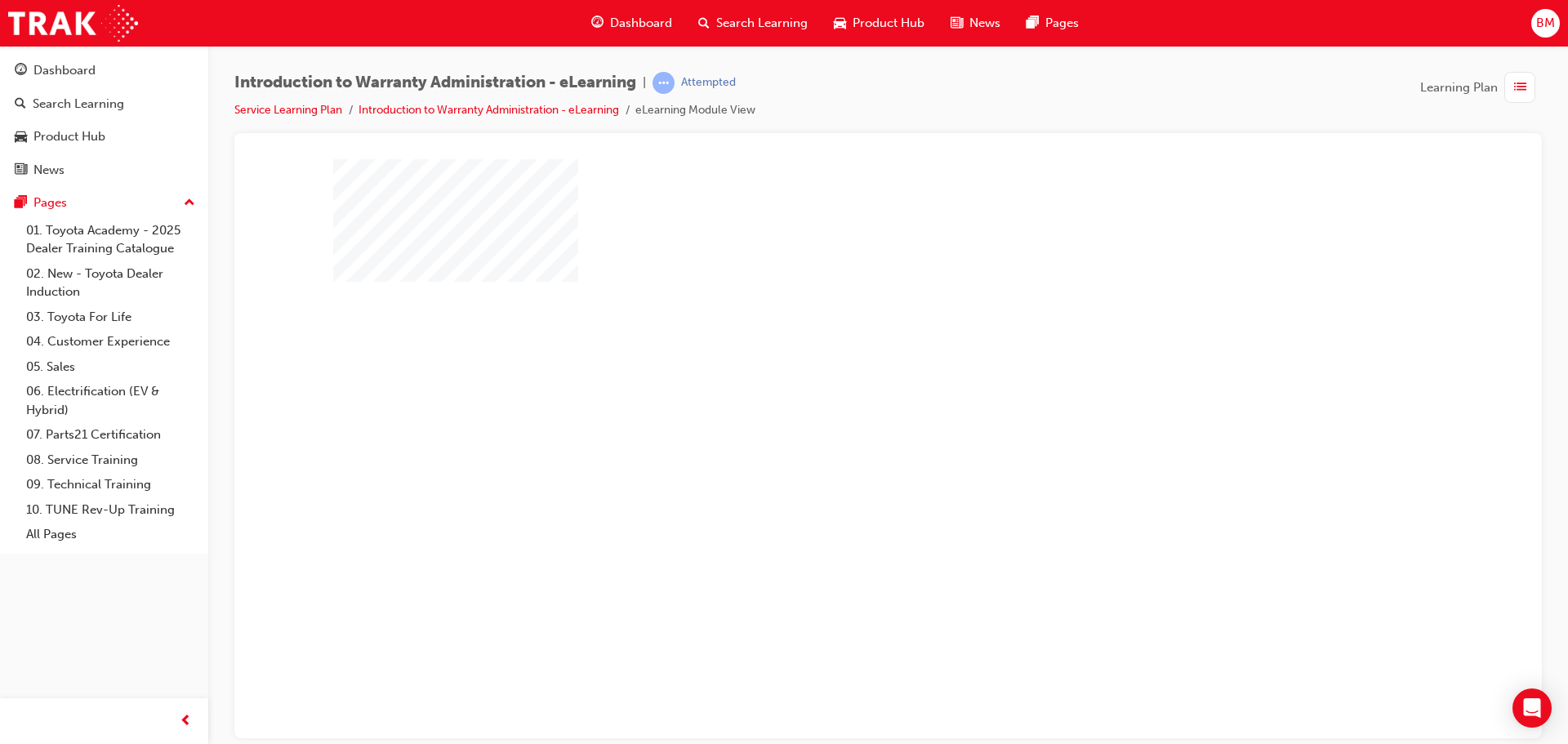
click at [841, 401] on div "play" at bounding box center [841, 401] width 0 height 0
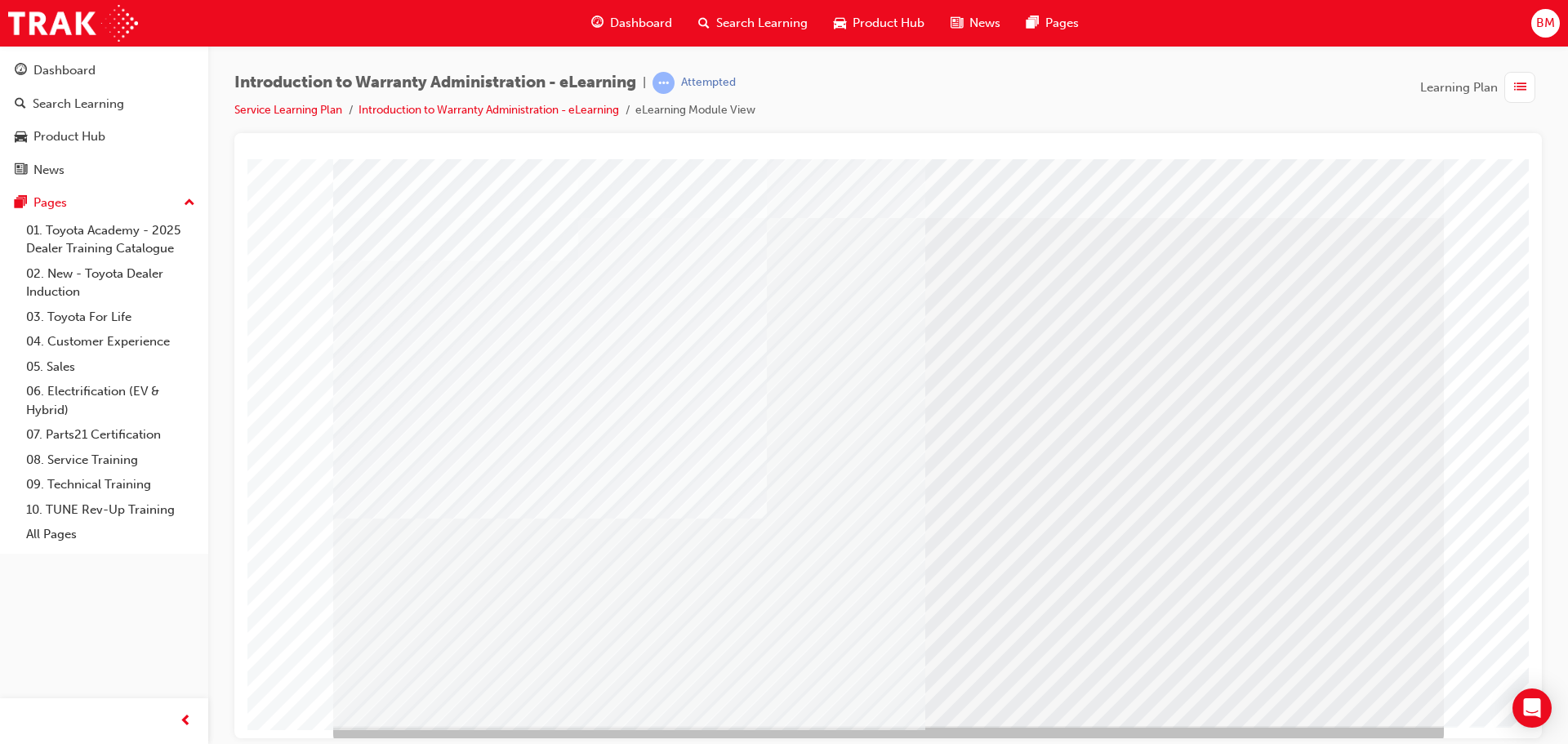
scroll to position [34, 0]
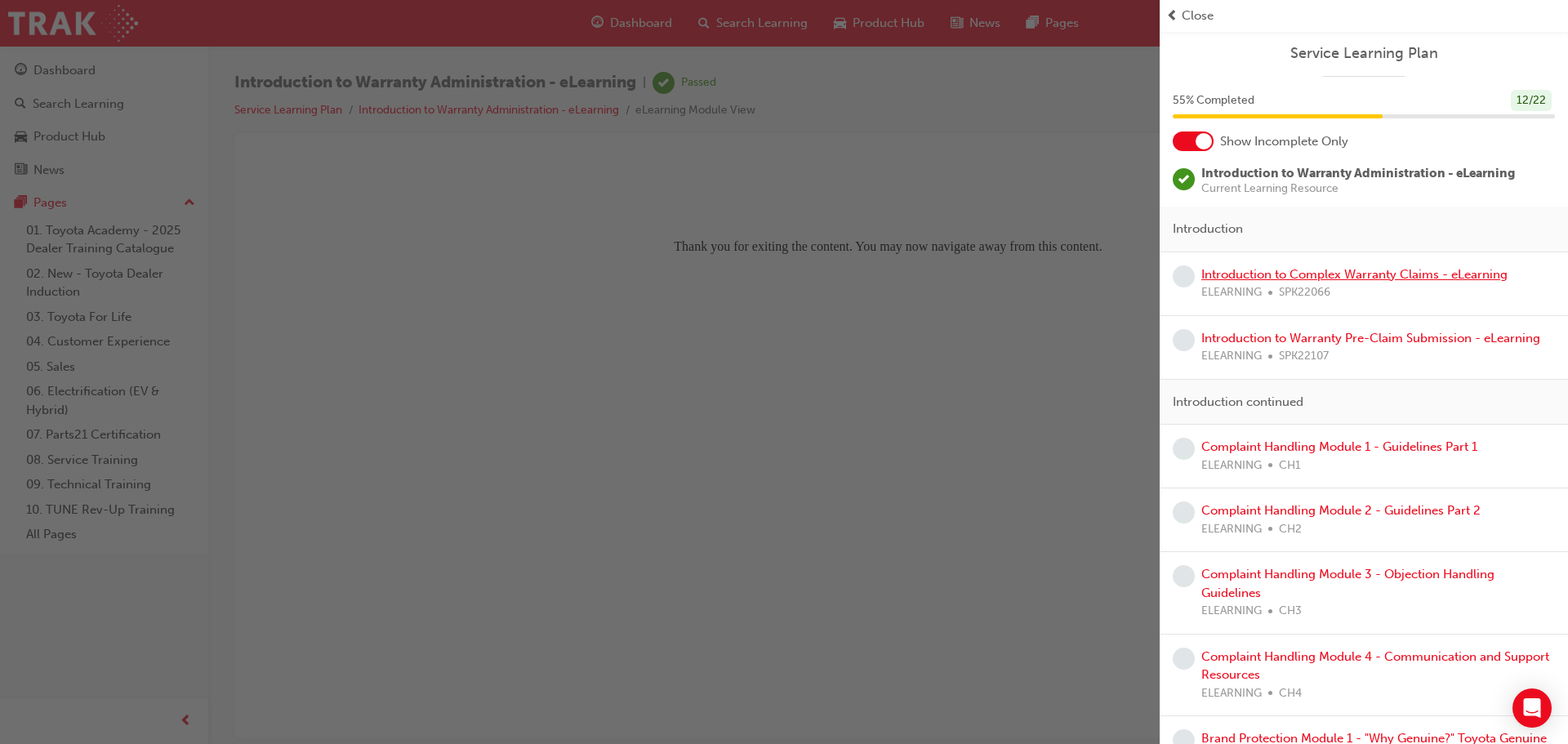
click at [1414, 270] on link "Introduction to Complex Warranty Claims - eLearning" at bounding box center [1355, 274] width 307 height 15
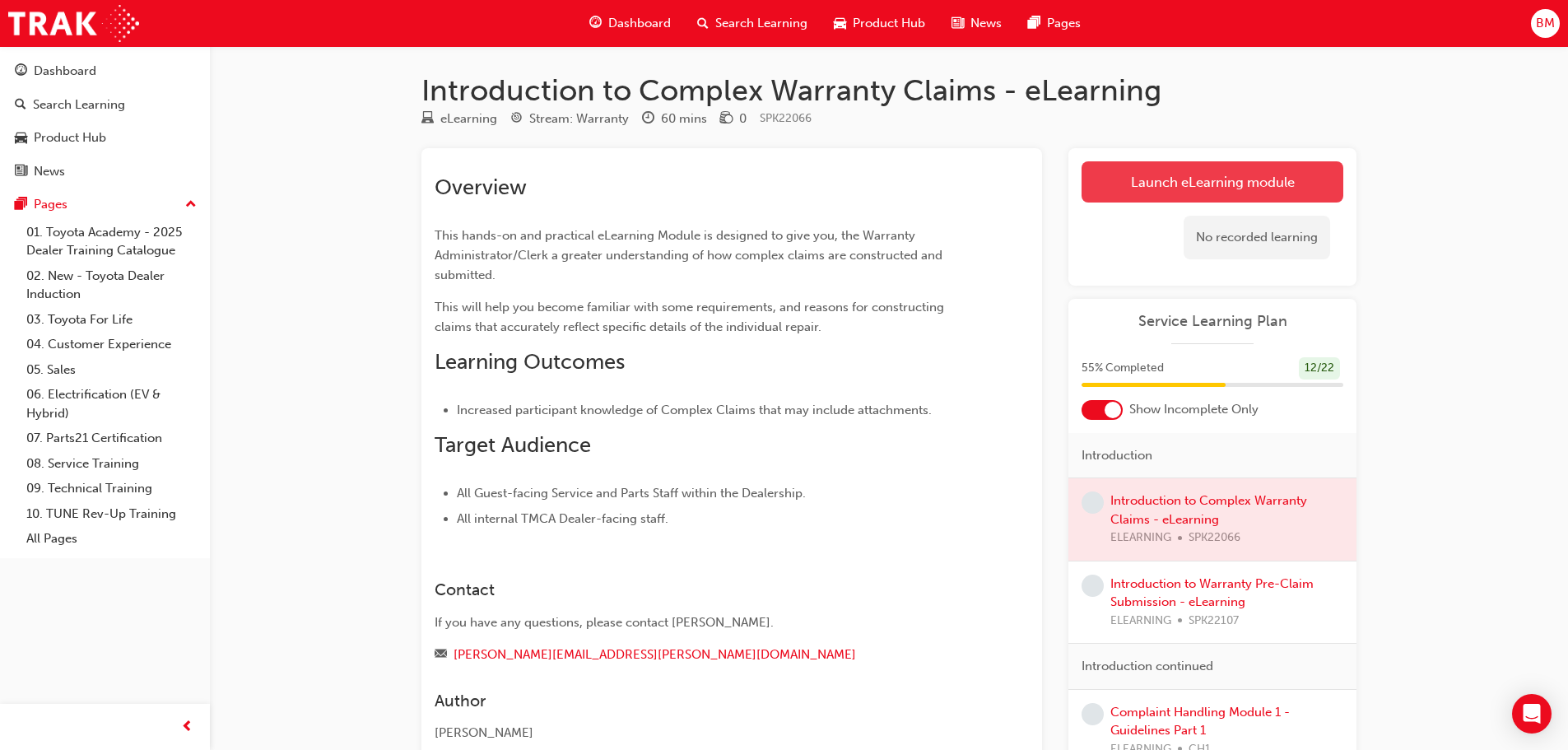
click at [1248, 170] on link "Launch eLearning module" at bounding box center [1213, 182] width 262 height 41
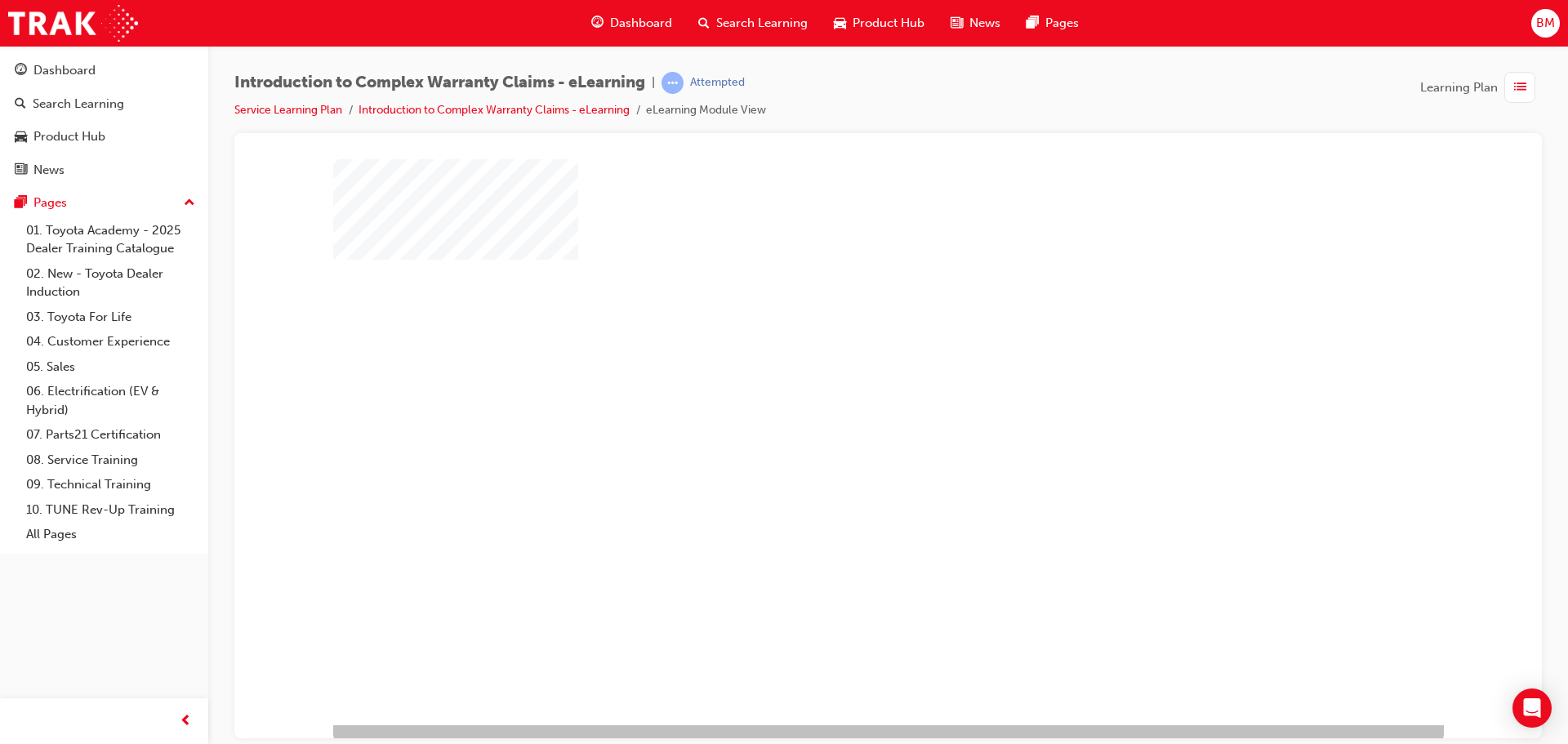
scroll to position [34, 0]
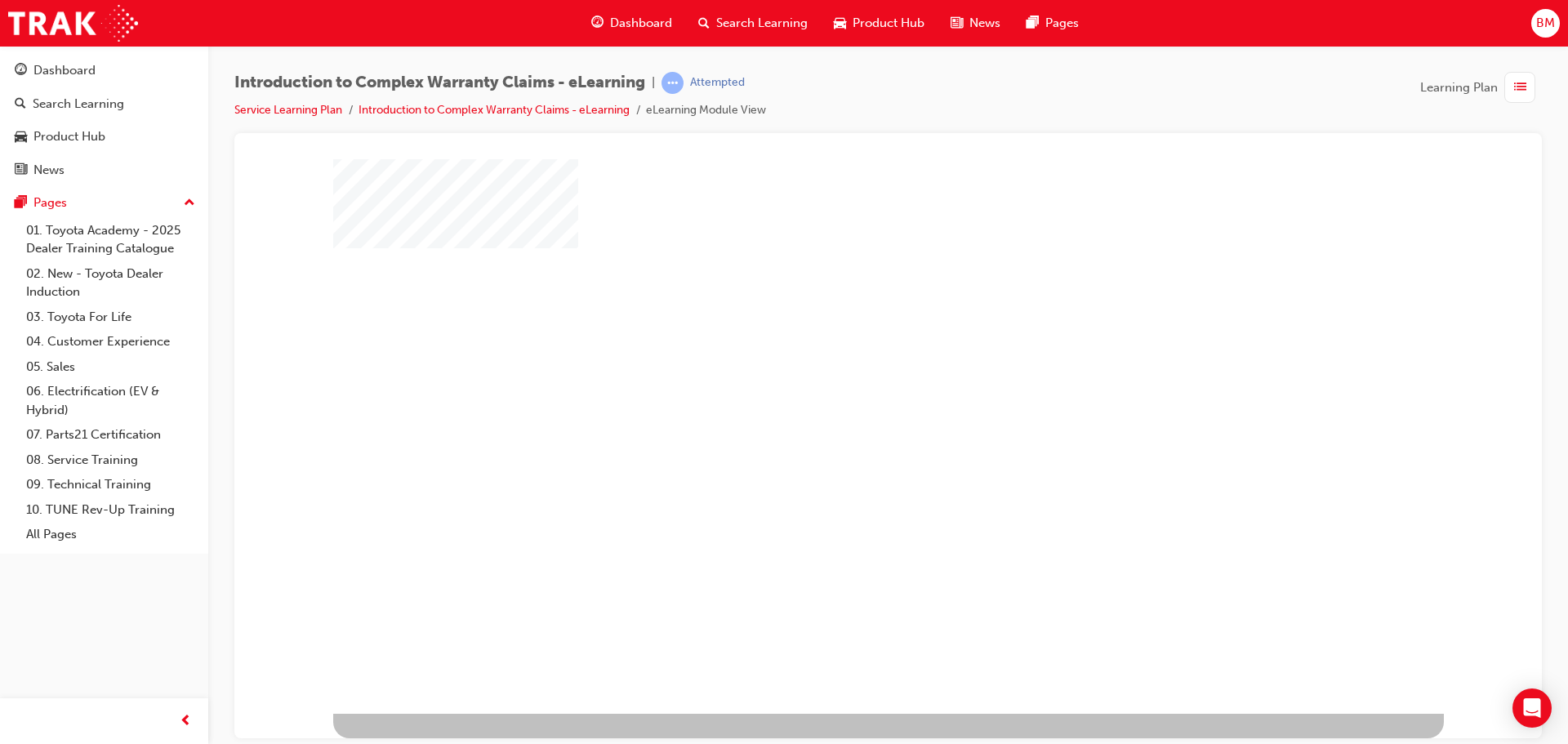
click at [841, 367] on div "play" at bounding box center [841, 367] width 0 height 0
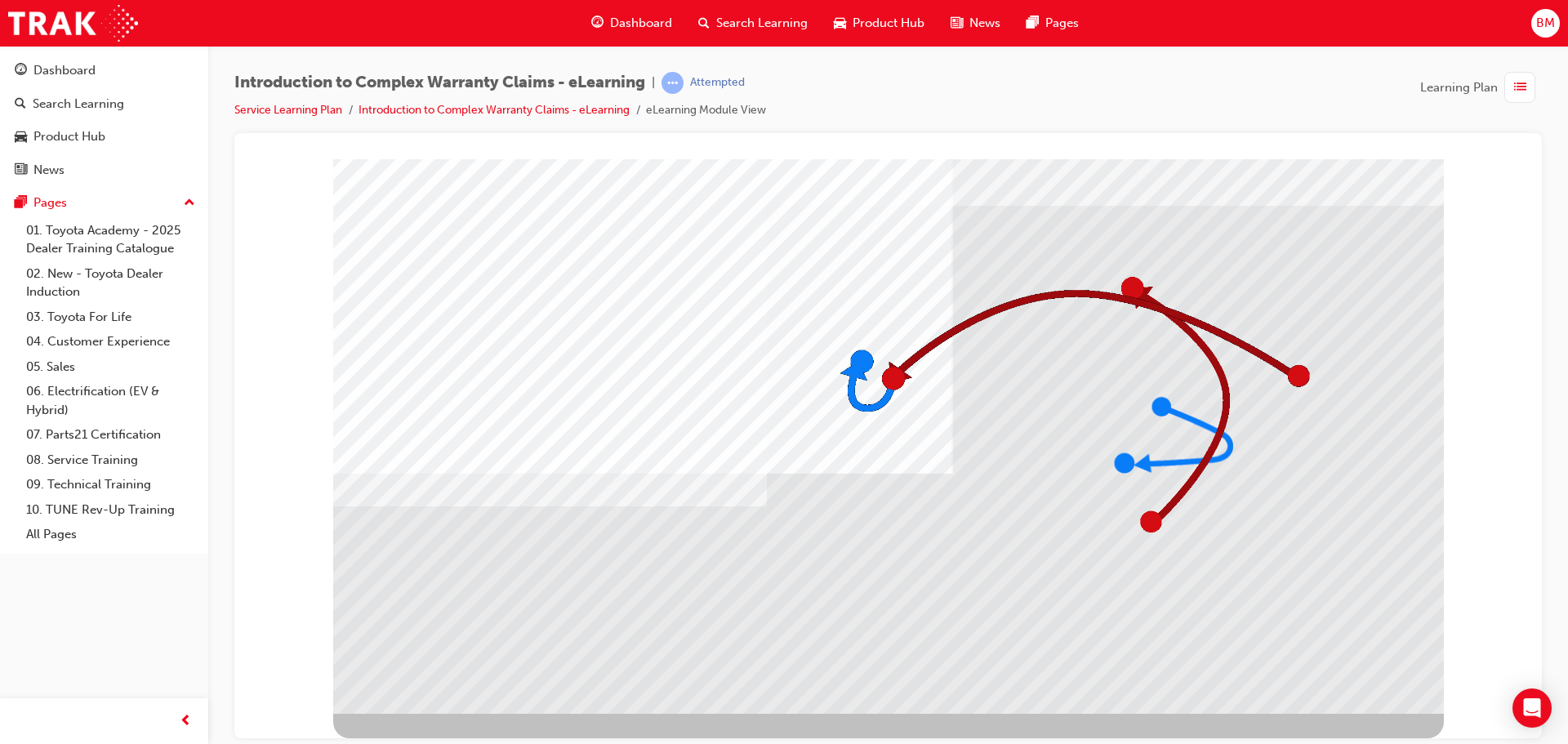
drag, startPoint x: 1306, startPoint y: 654, endPoint x: 1320, endPoint y: 666, distance: 18.4
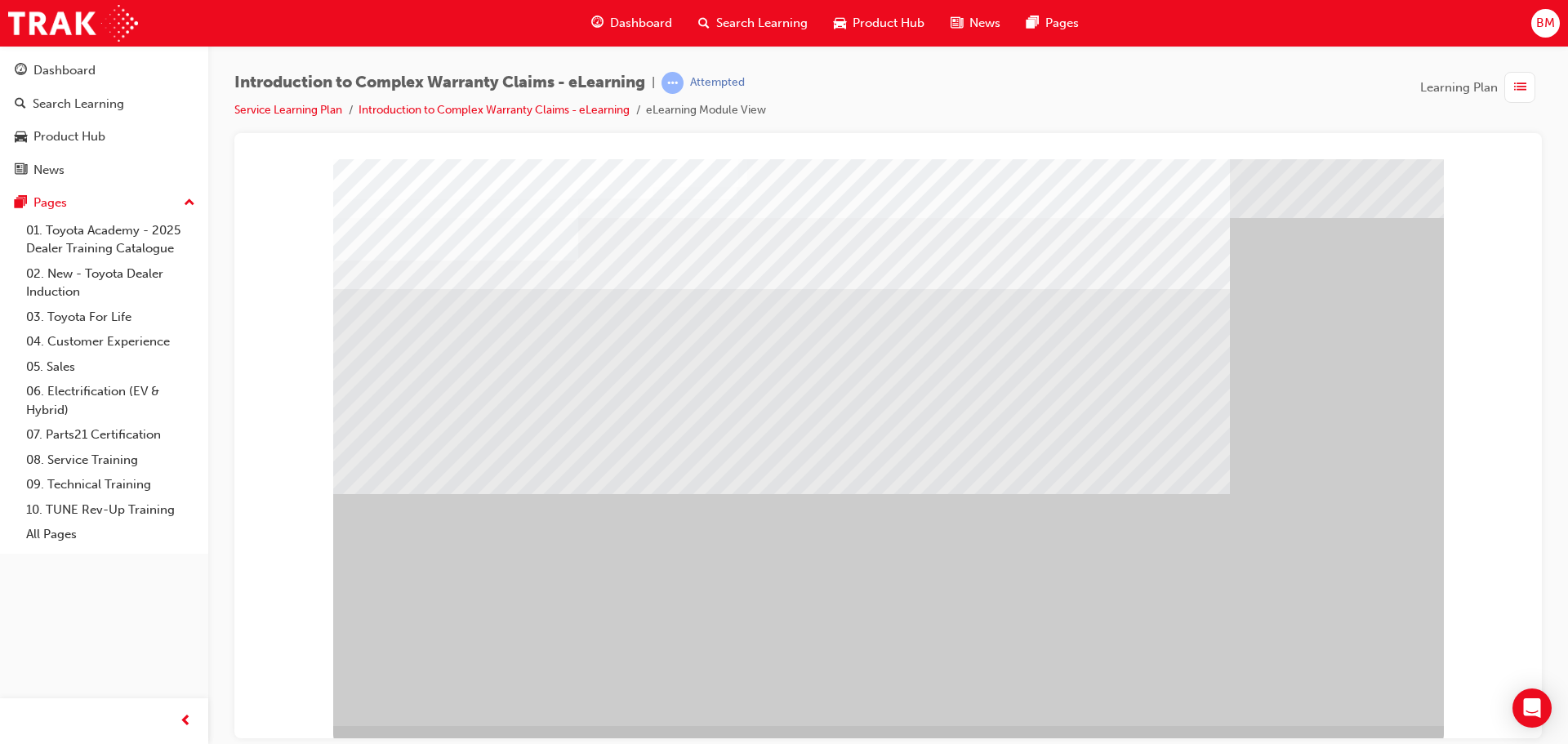
scroll to position [34, 0]
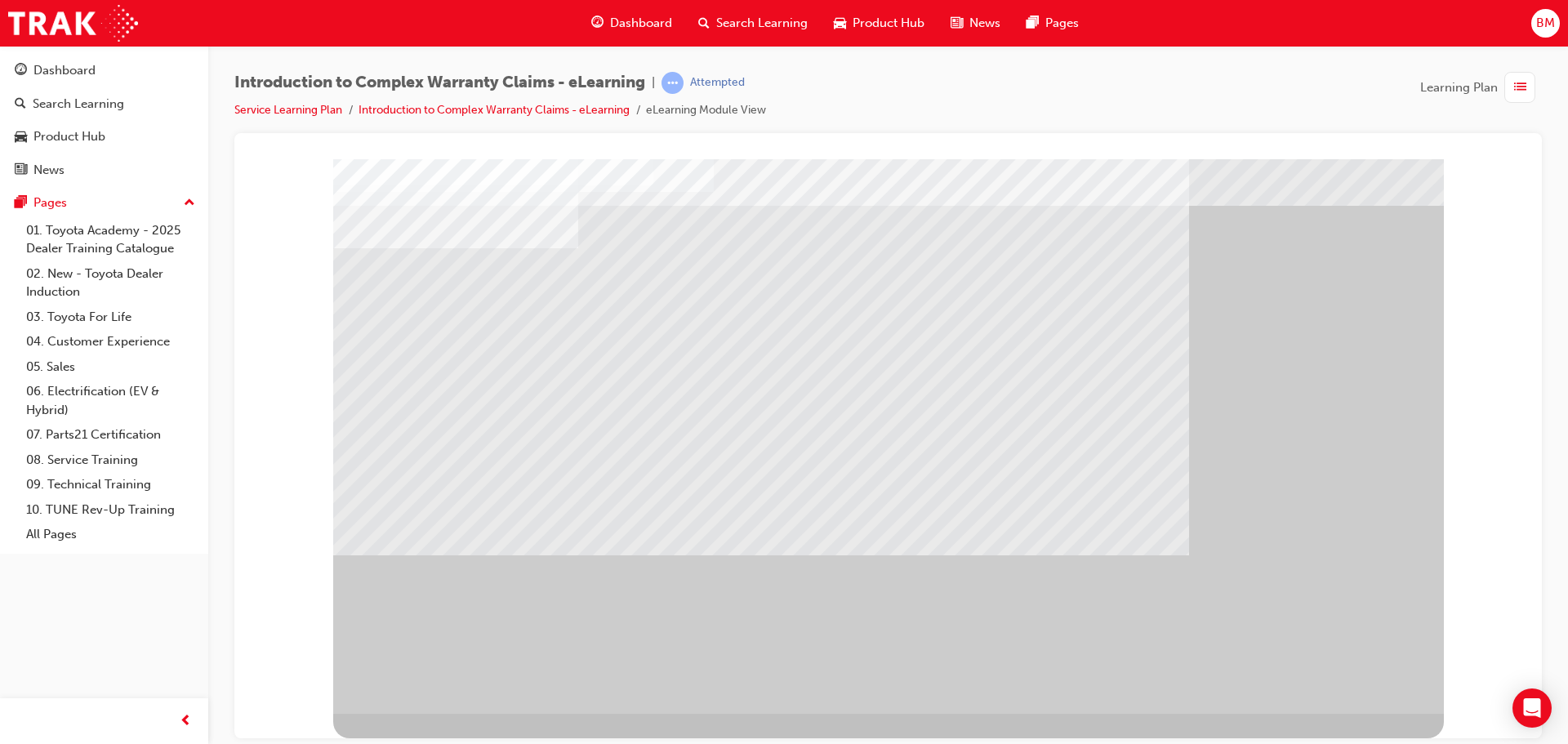
click at [1422, 664] on div "" at bounding box center [889, 418] width 1111 height 588
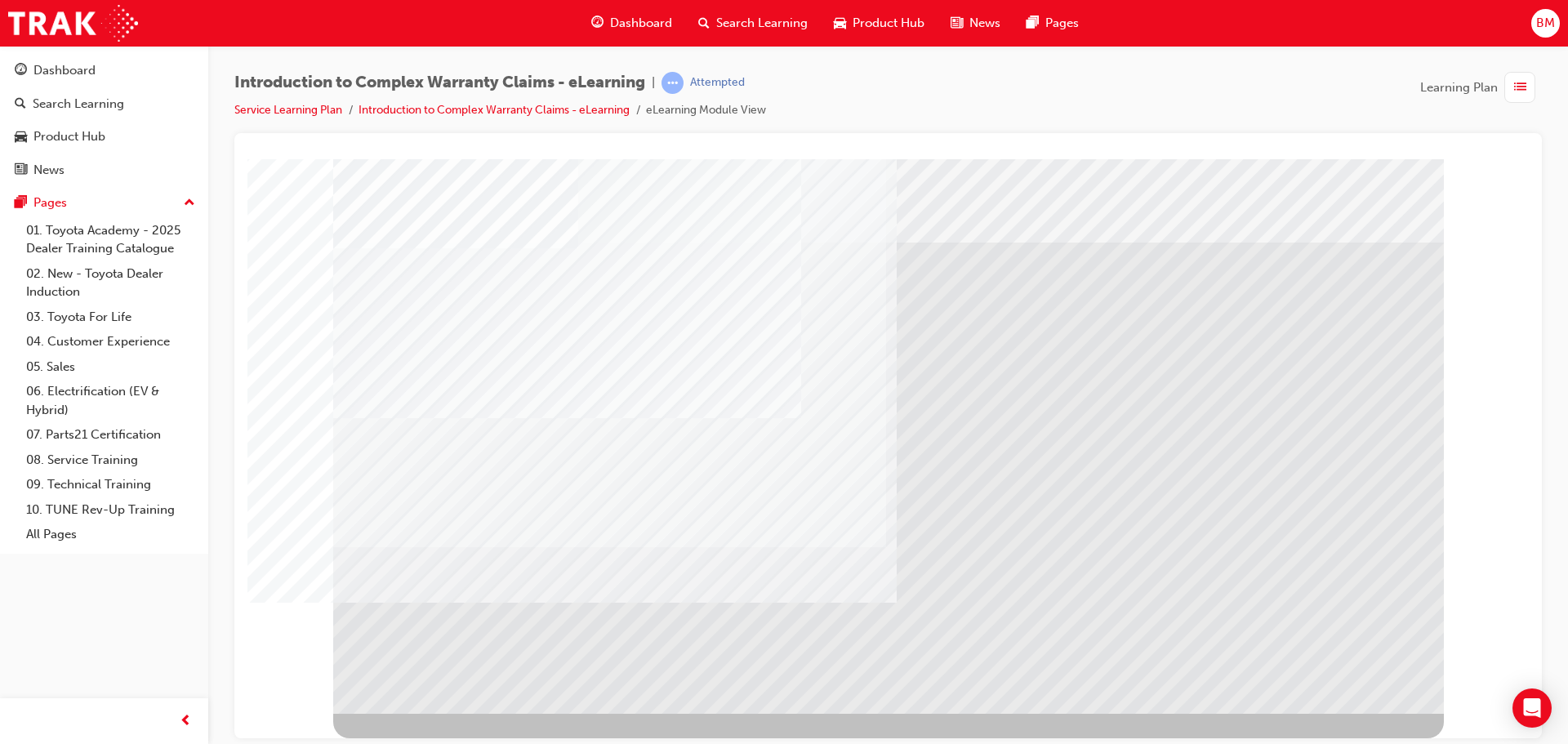
scroll to position [0, 0]
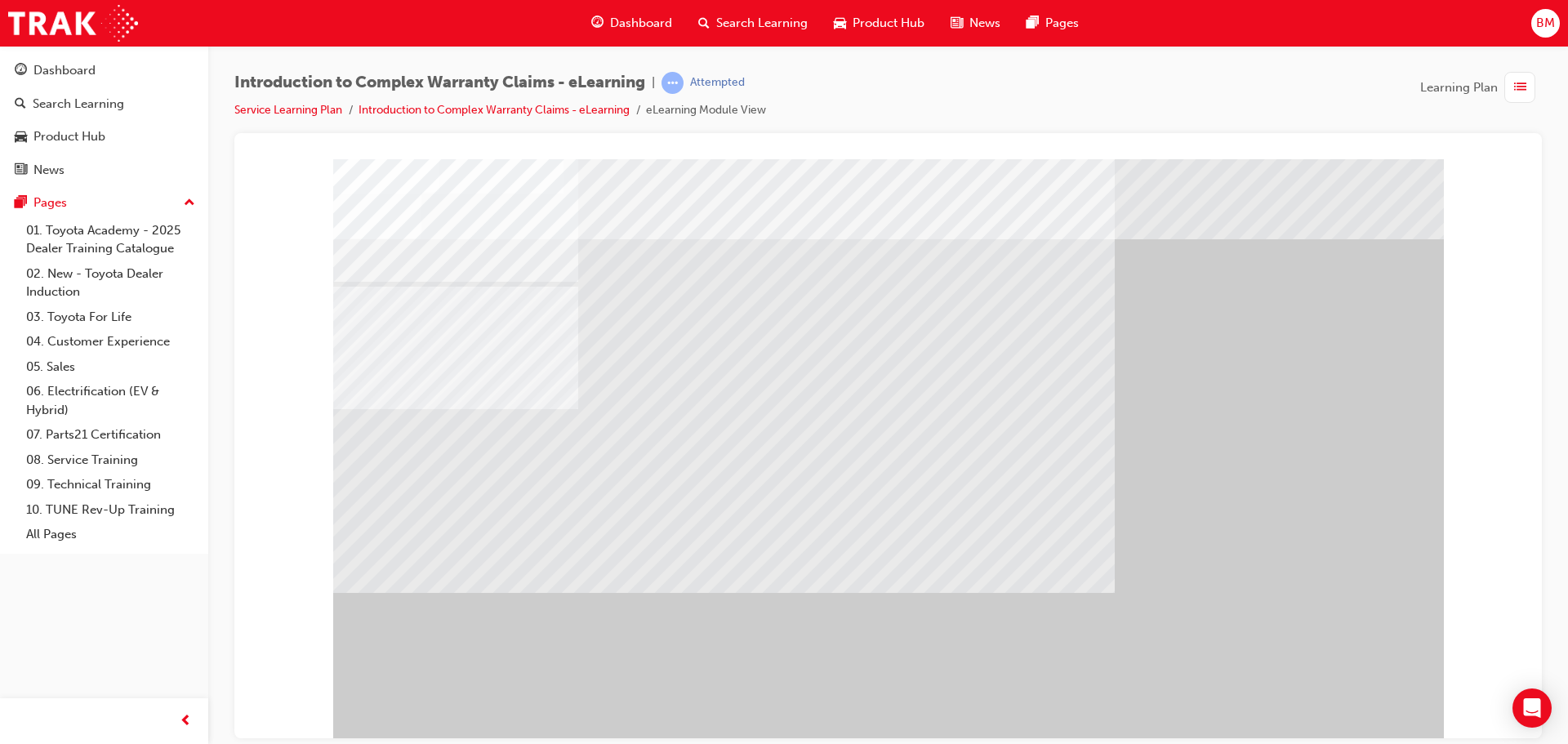
drag, startPoint x: 862, startPoint y: 400, endPoint x: 911, endPoint y: 378, distance: 53.7
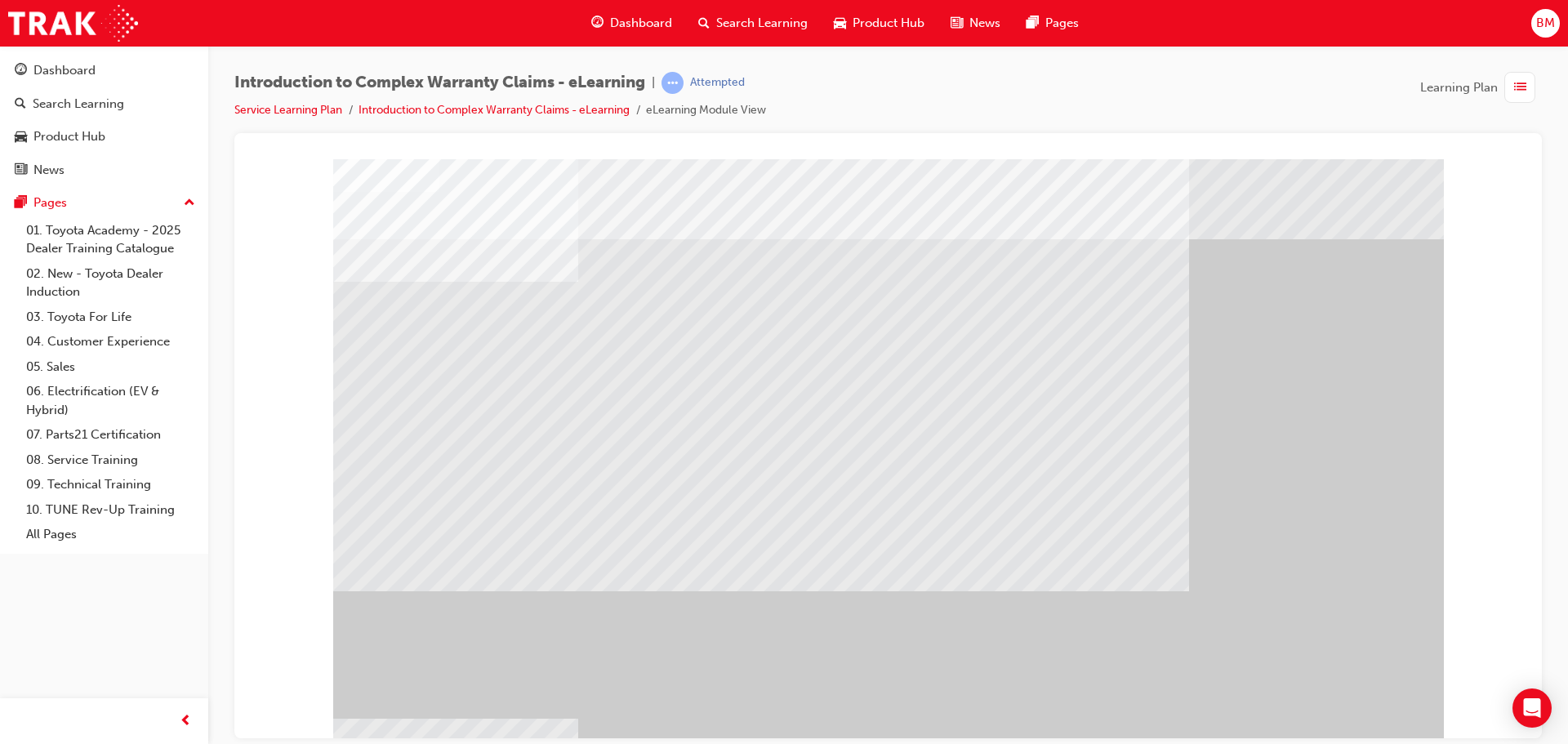
scroll to position [34, 0]
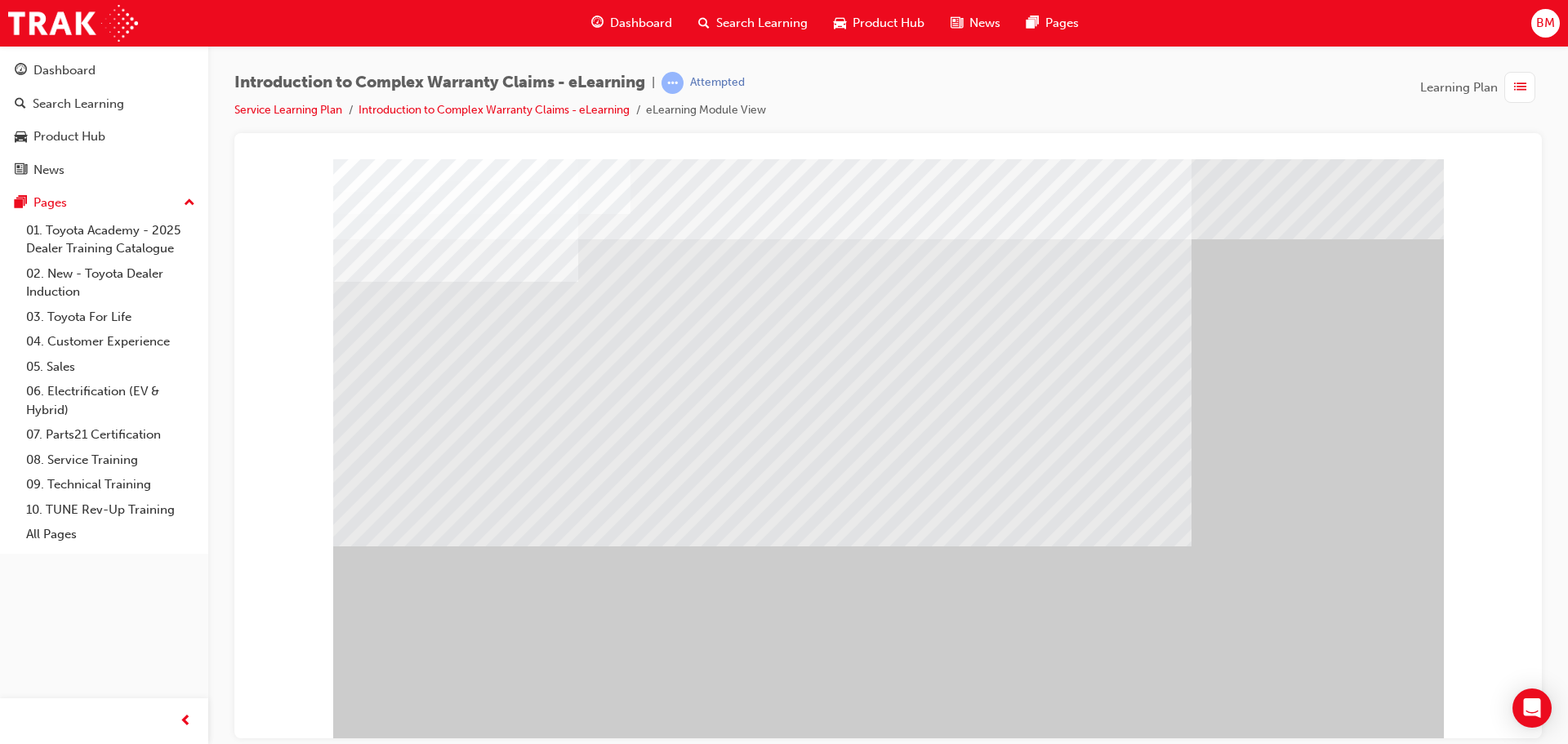
click at [1336, 689] on div "" at bounding box center [889, 452] width 1111 height 588
click at [1342, 728] on div "" at bounding box center [889, 452] width 1111 height 588
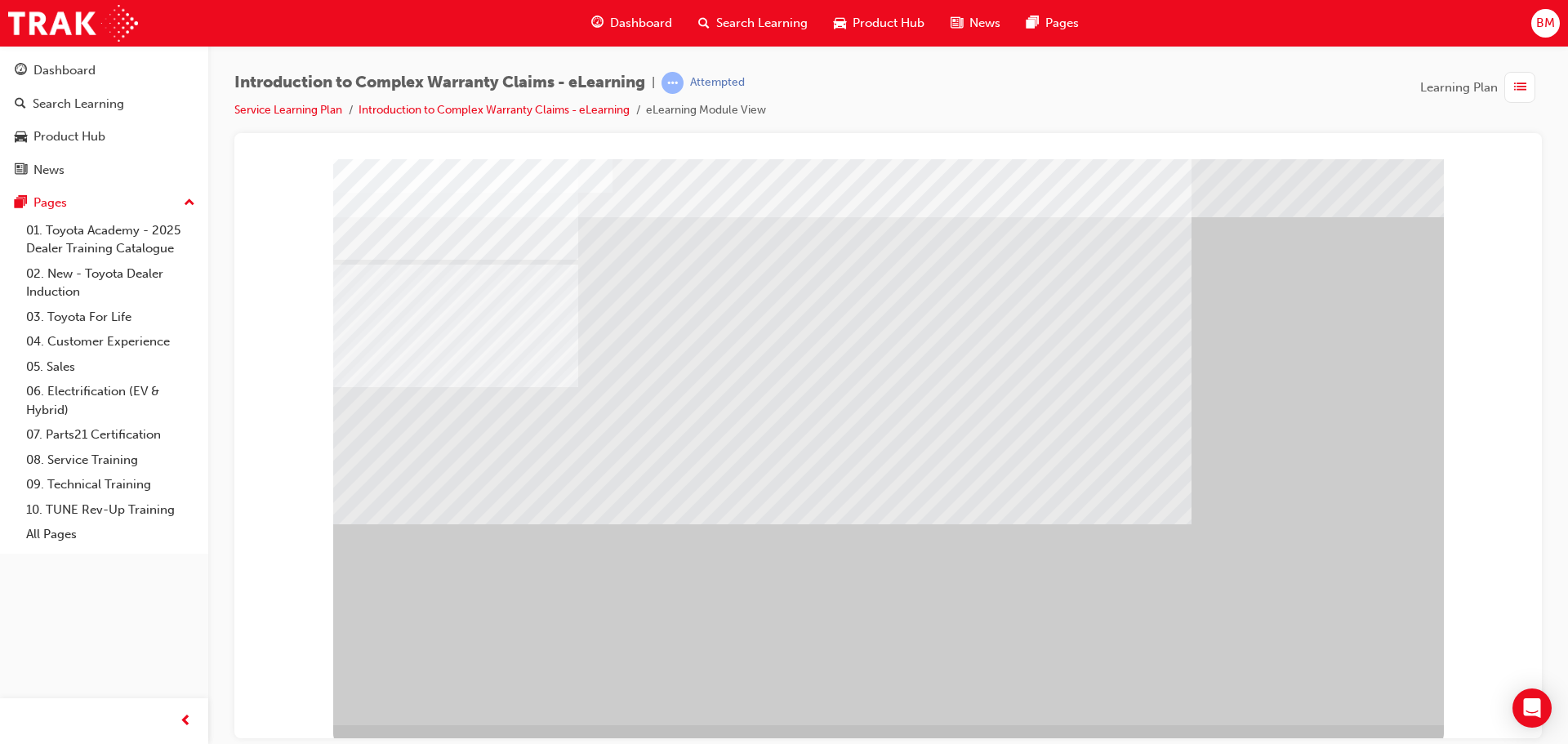
scroll to position [34, 0]
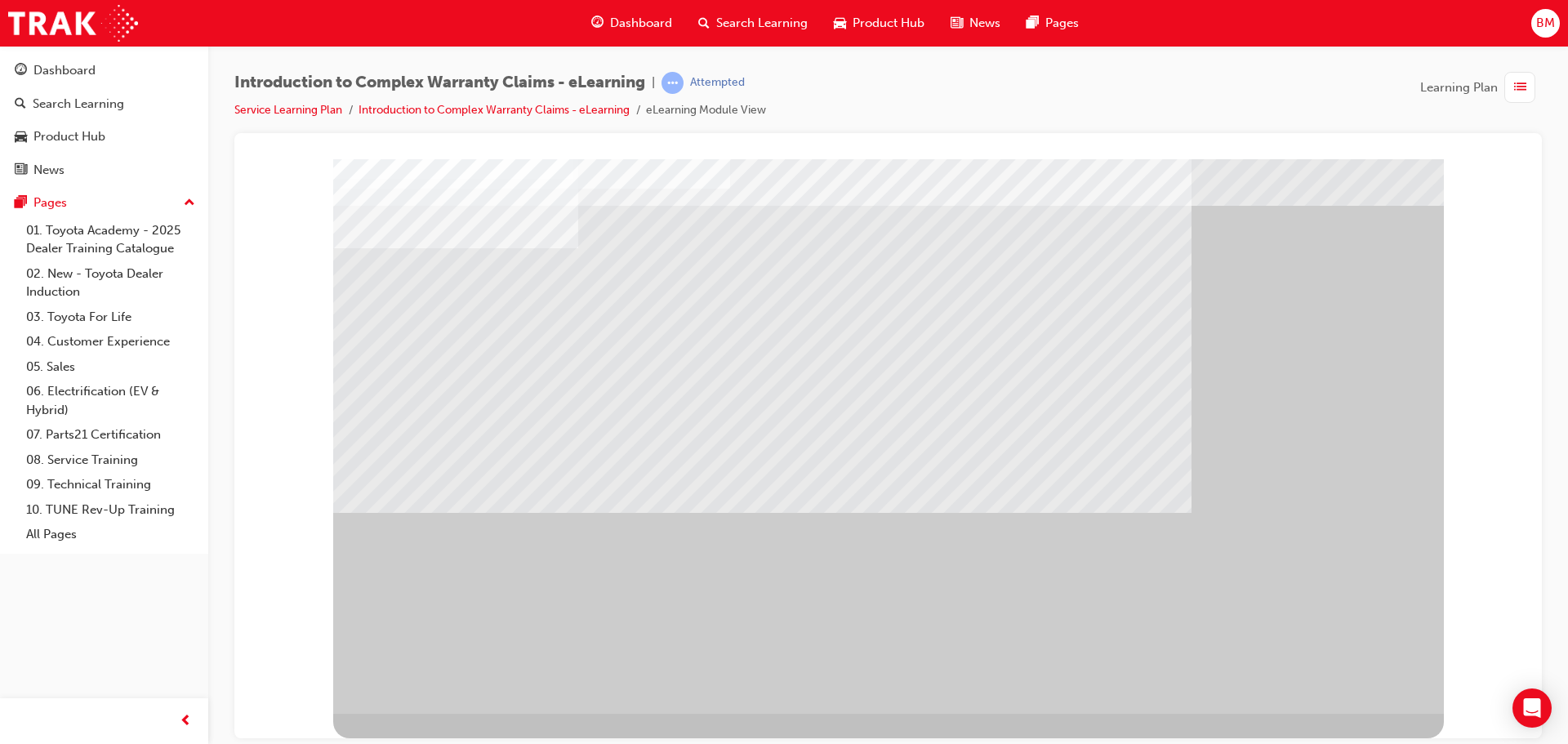
click at [1344, 692] on div "" at bounding box center [889, 418] width 1111 height 588
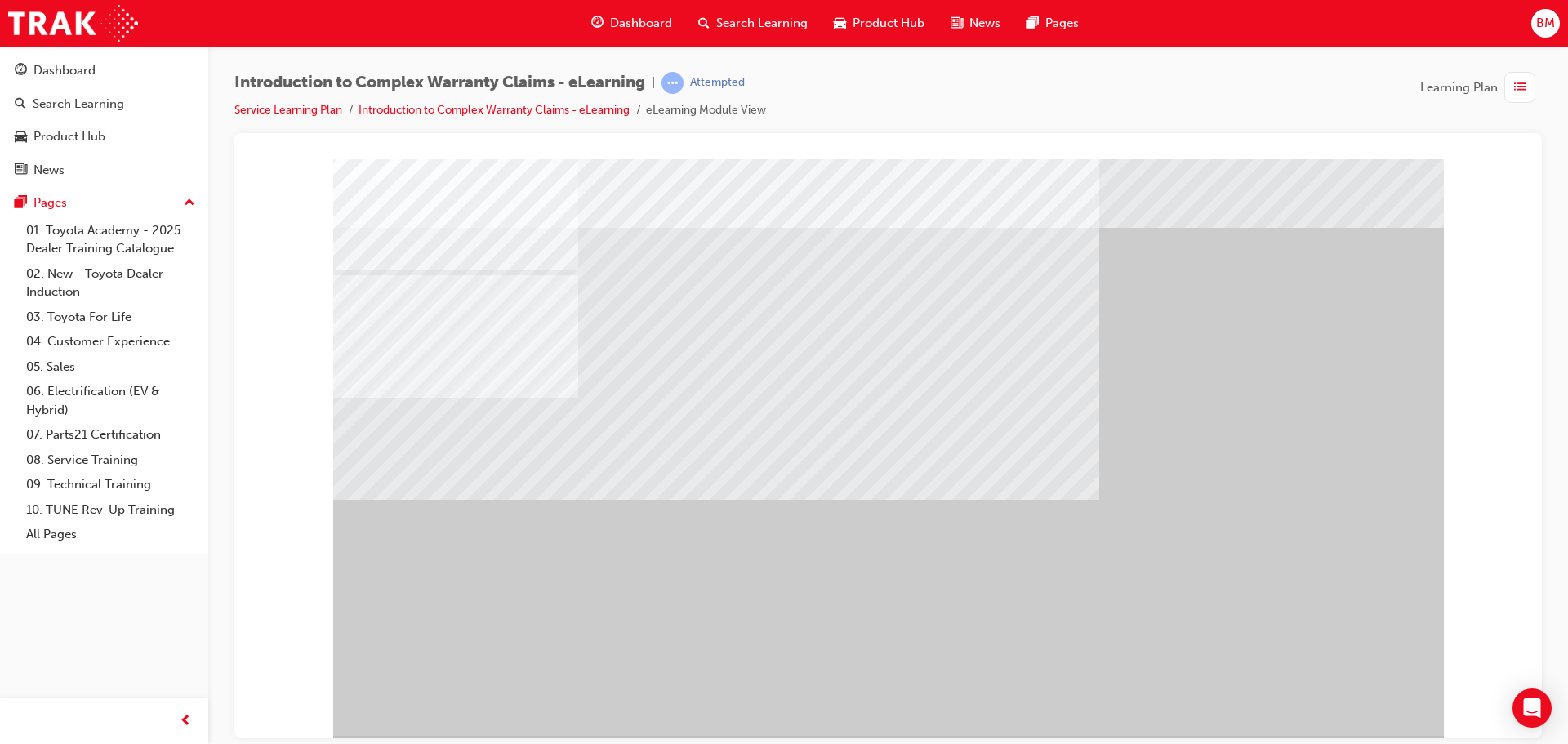
scroll to position [0, 0]
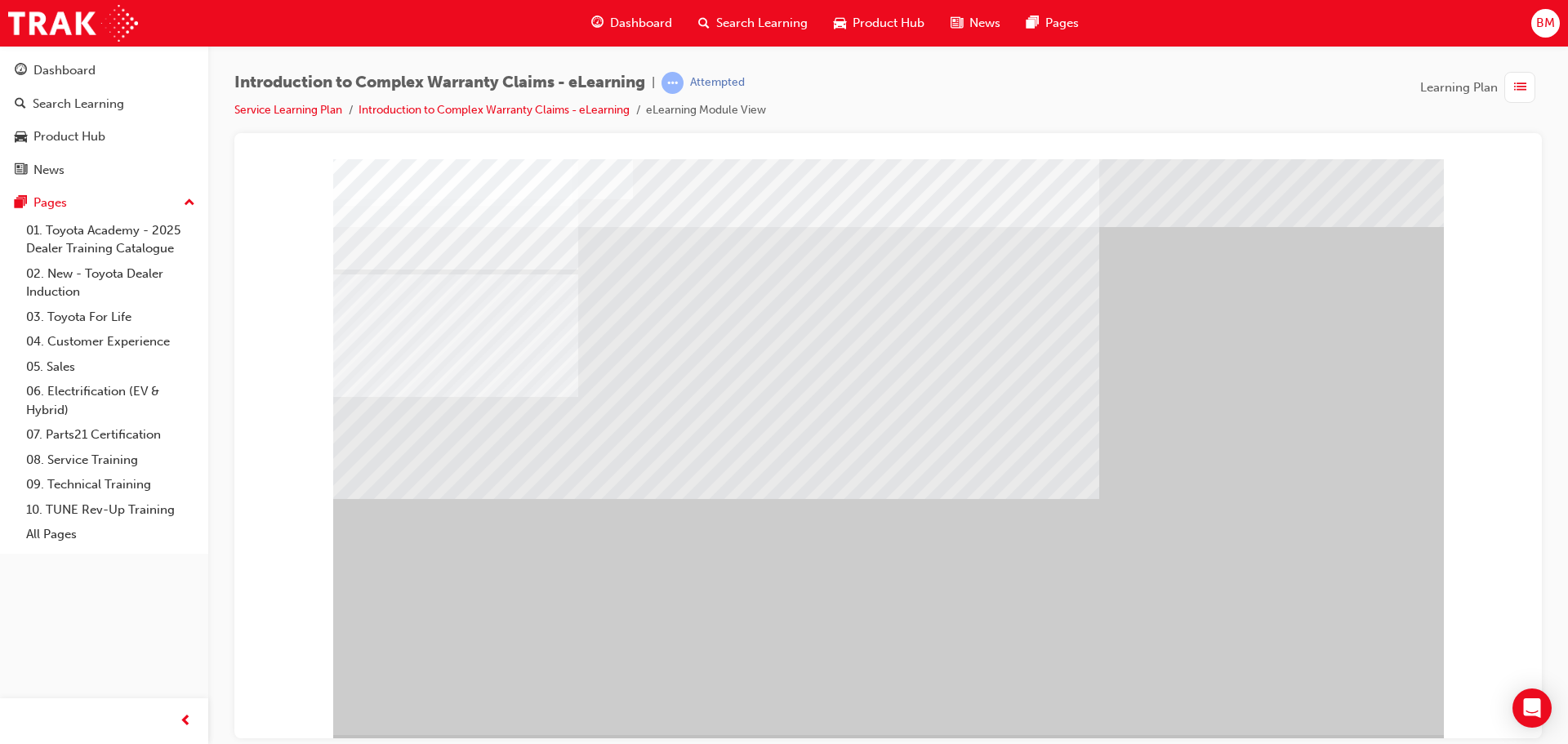
scroll to position [0, 0]
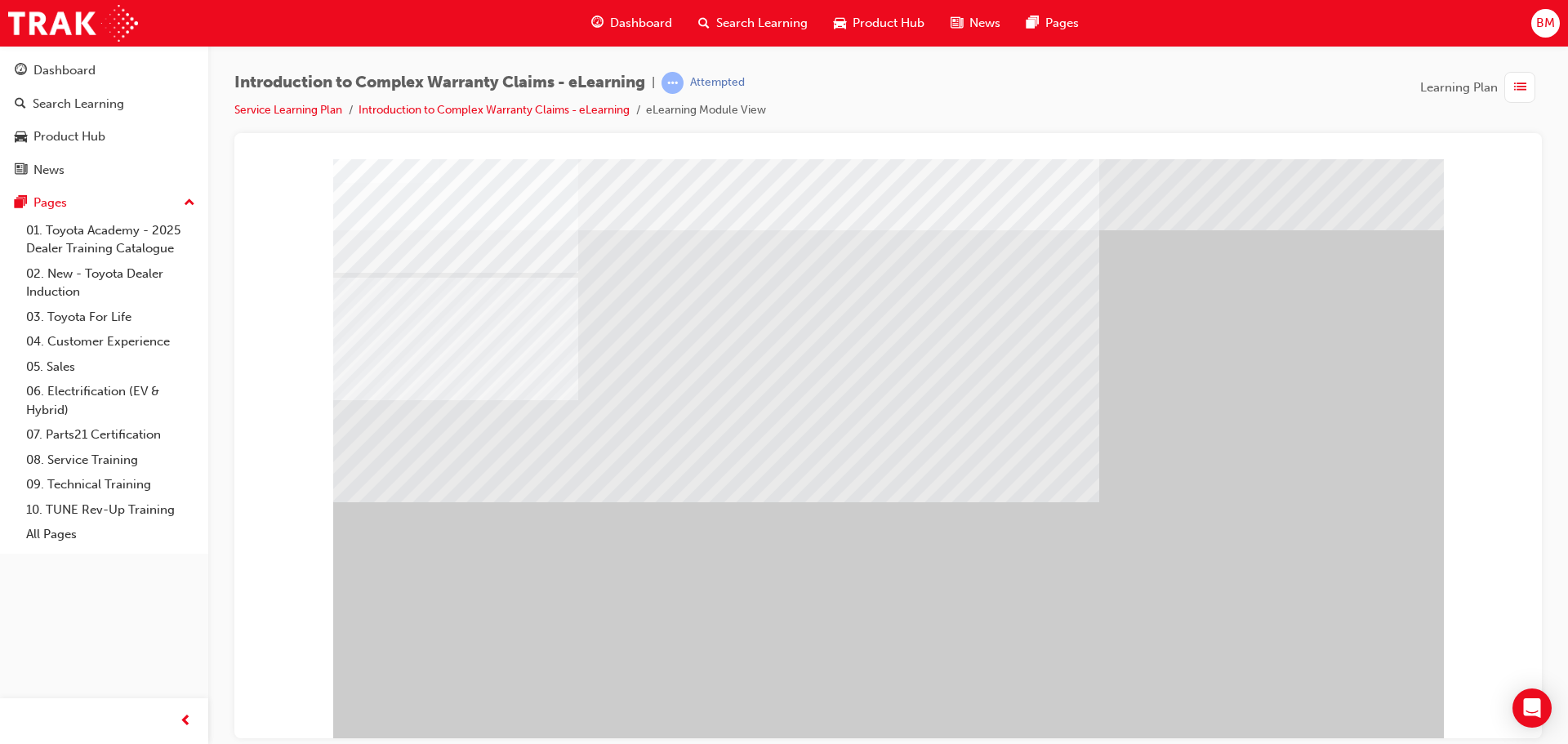
scroll to position [34, 0]
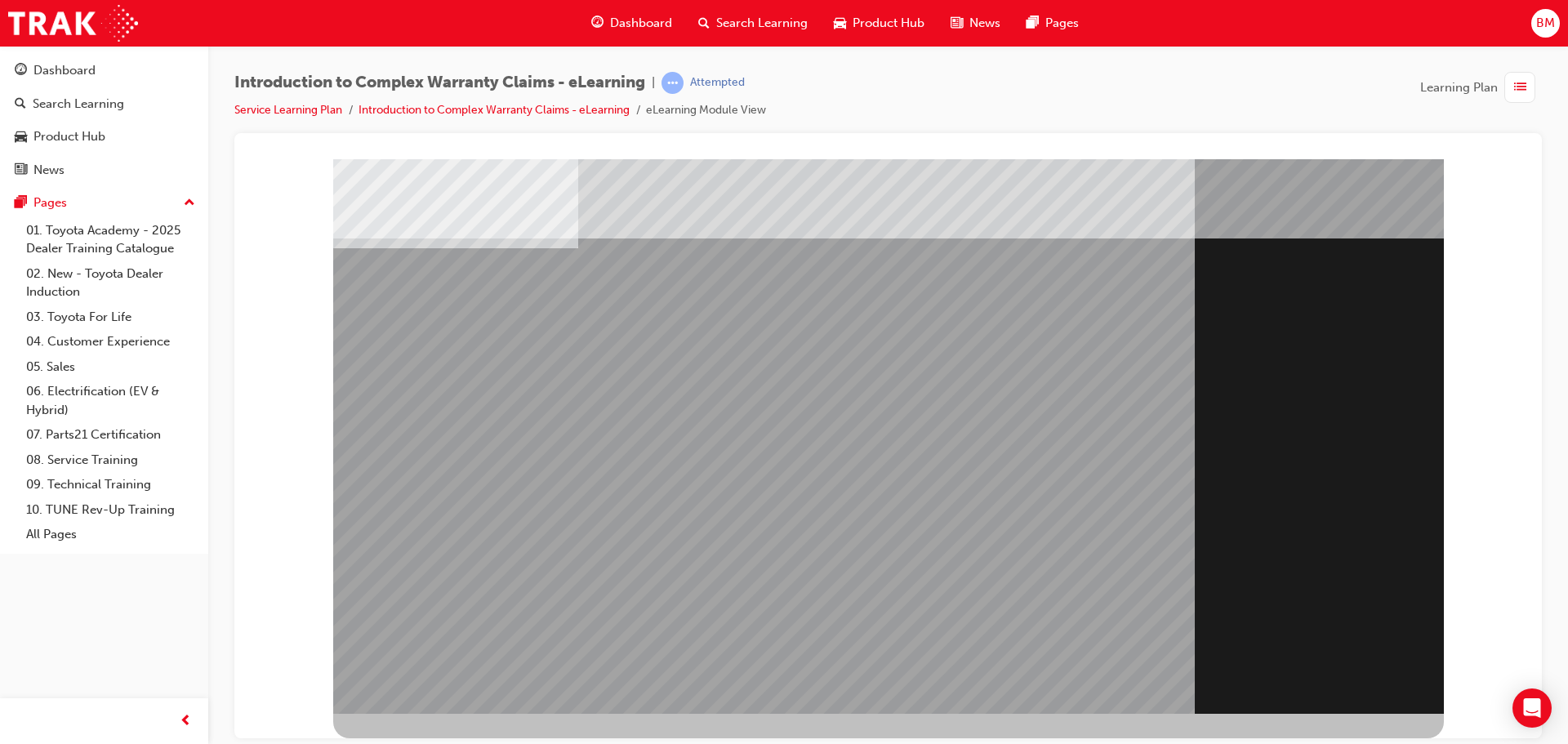
scroll to position [0, 0]
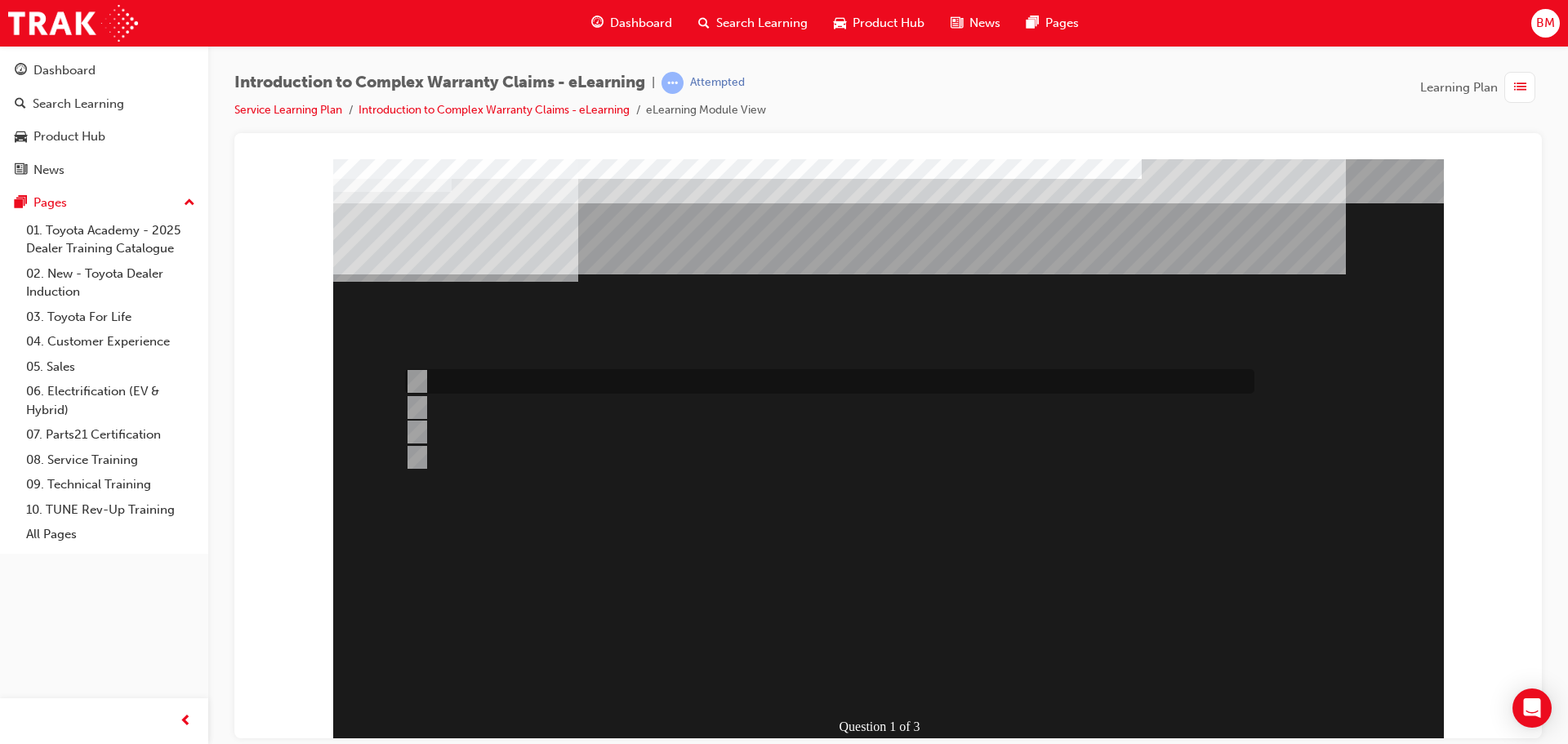
scroll to position [34, 0]
